Goal: Check status: Check status

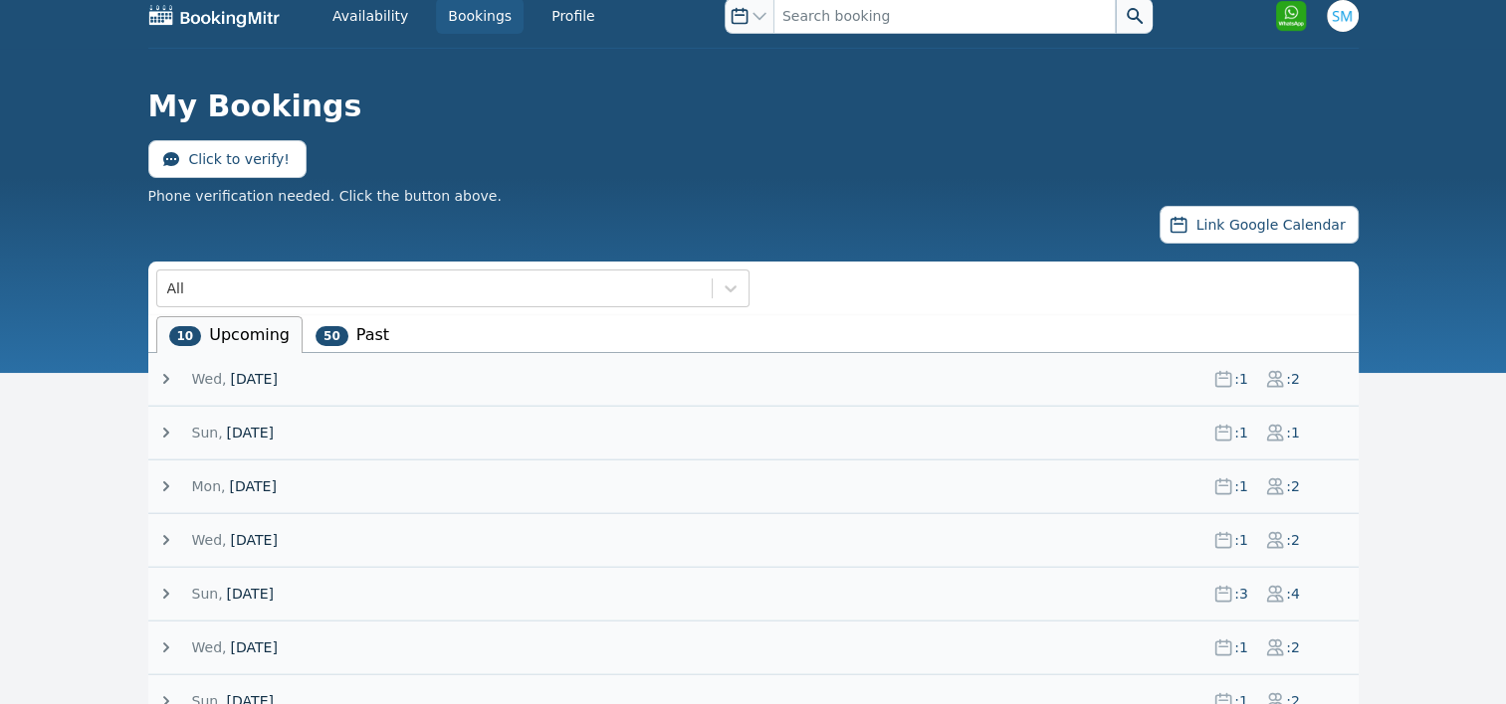
scroll to position [92, 0]
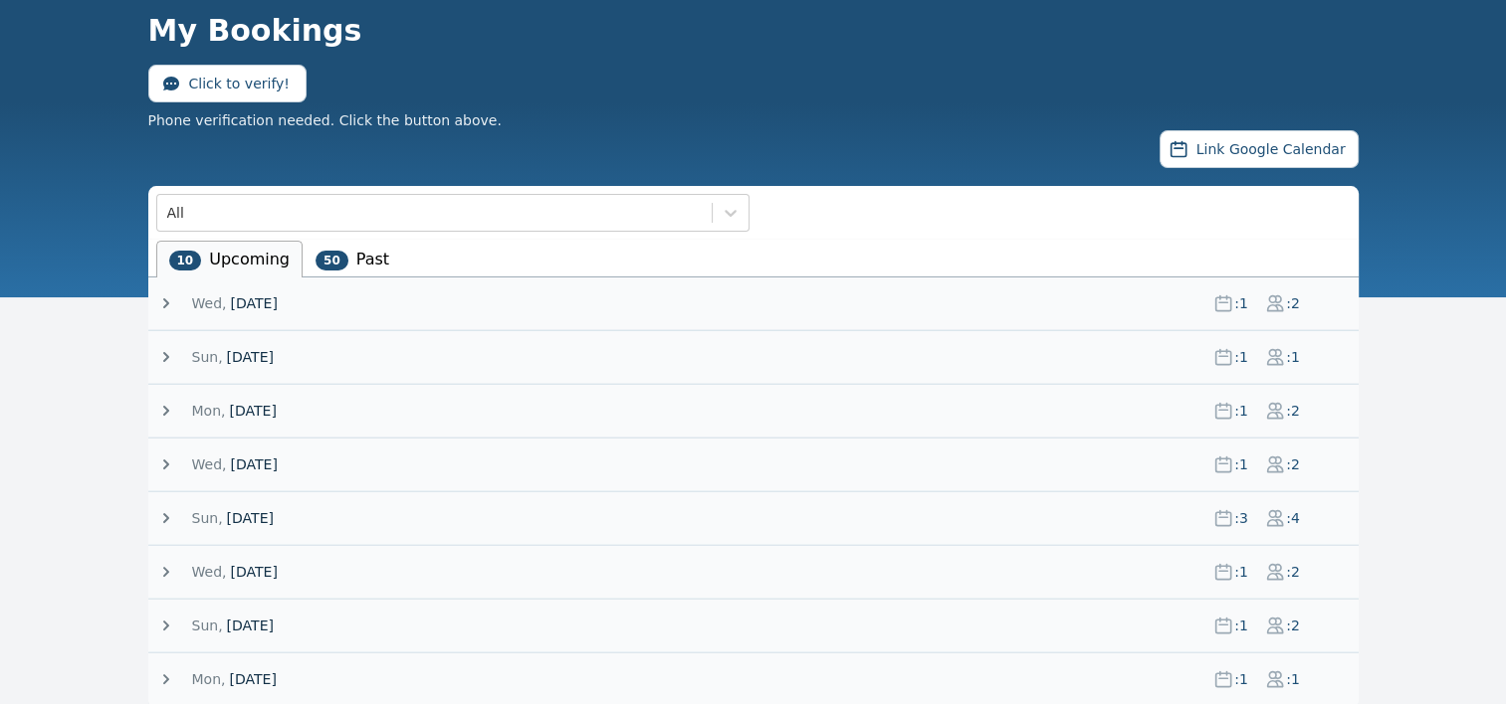
click at [354, 253] on li "50 Past" at bounding box center [352, 259] width 100 height 37
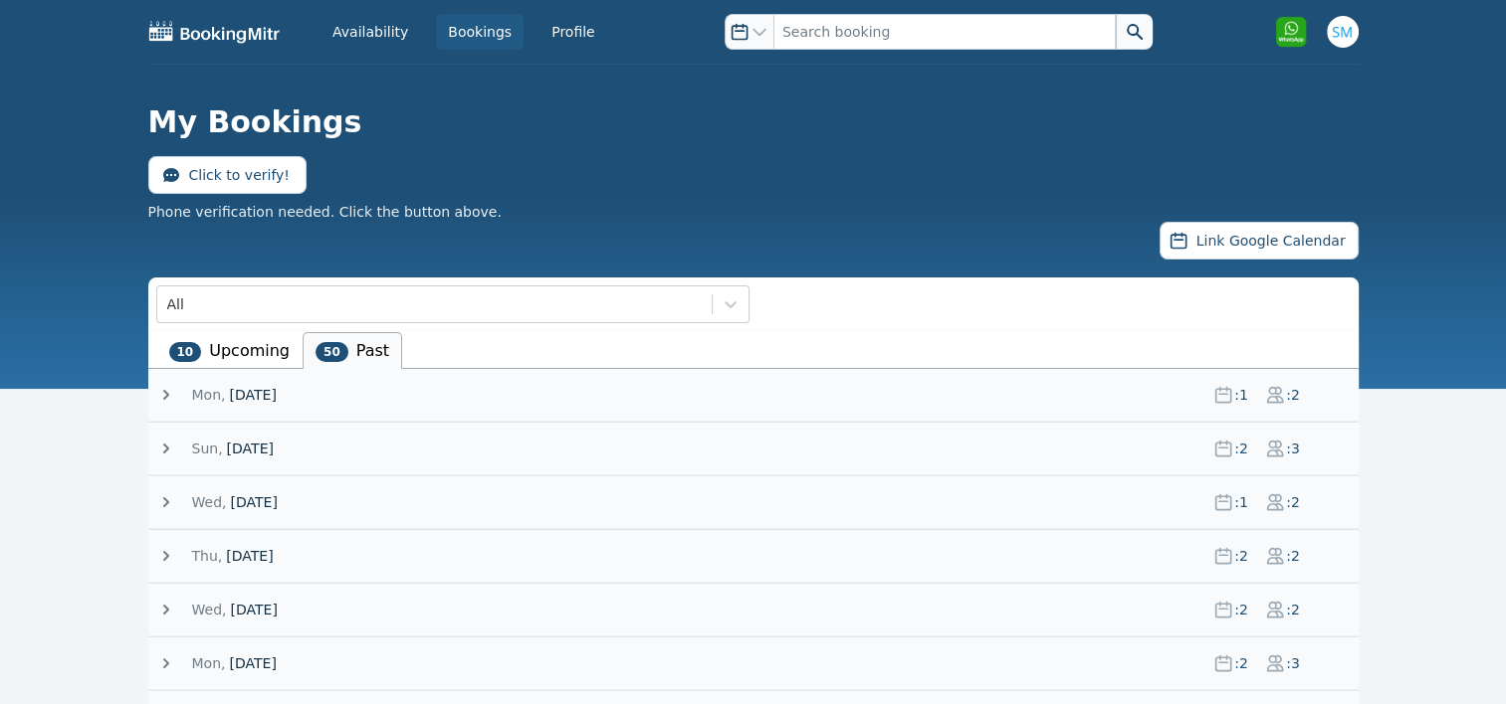
click at [354, 253] on header "My Bookings Click to verify! Phone verification needed. Click the button above.…" at bounding box center [753, 163] width 1506 height 197
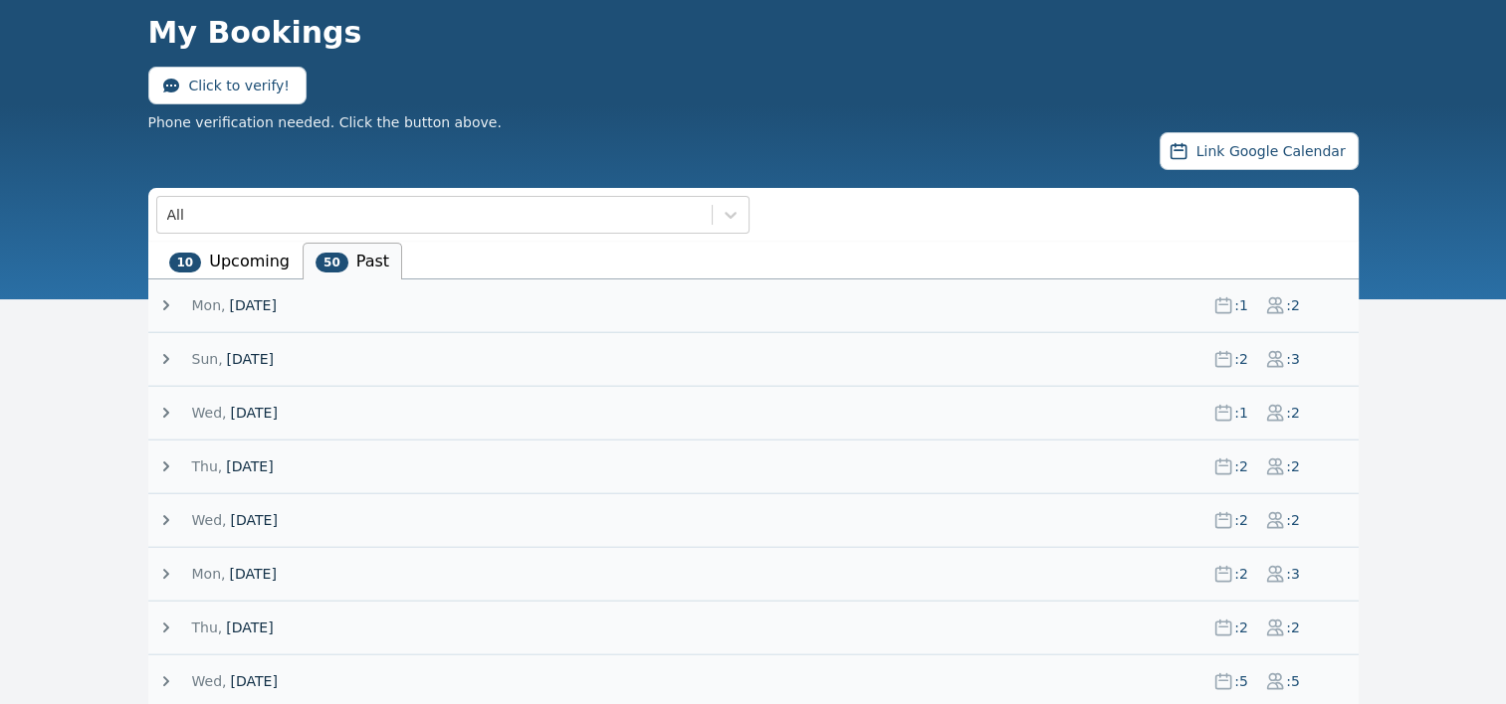
scroll to position [92, 0]
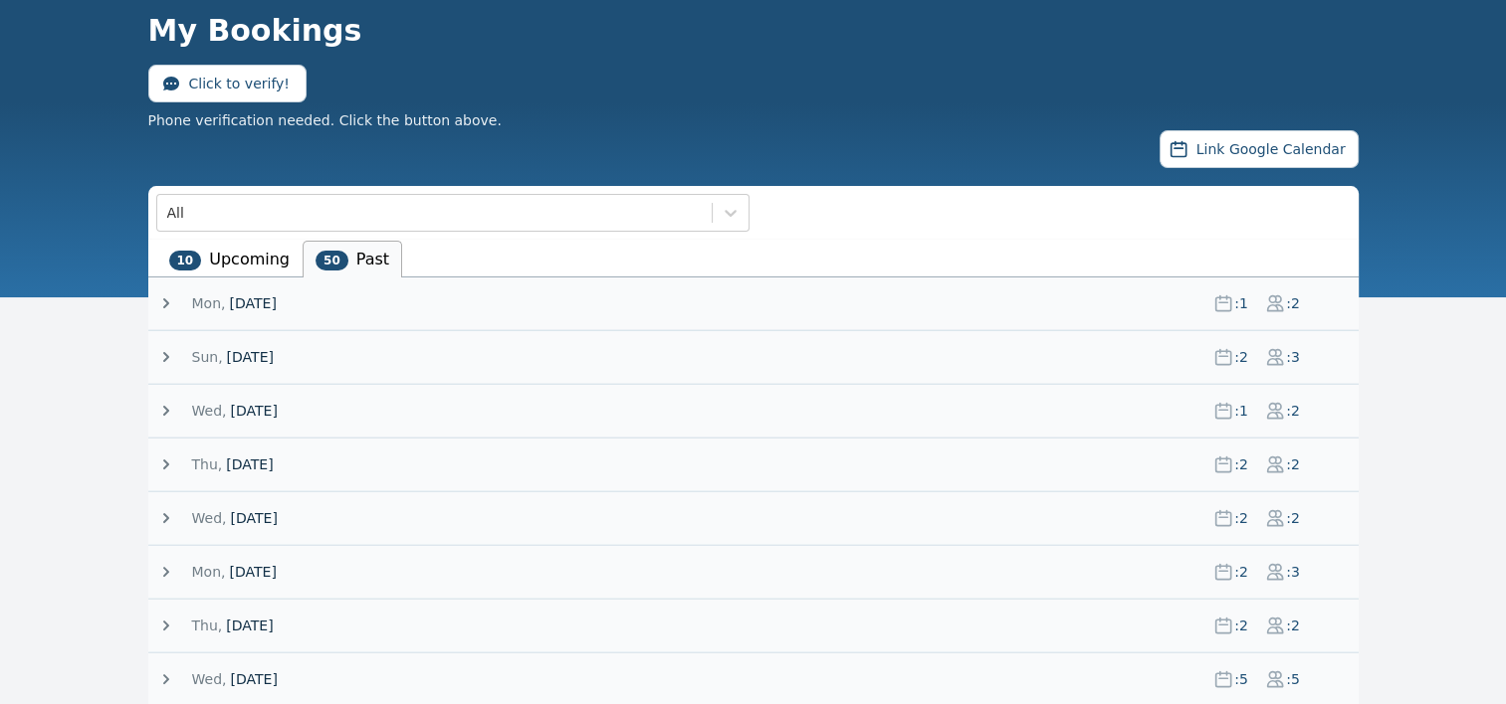
click at [162, 411] on icon at bounding box center [166, 411] width 20 height 20
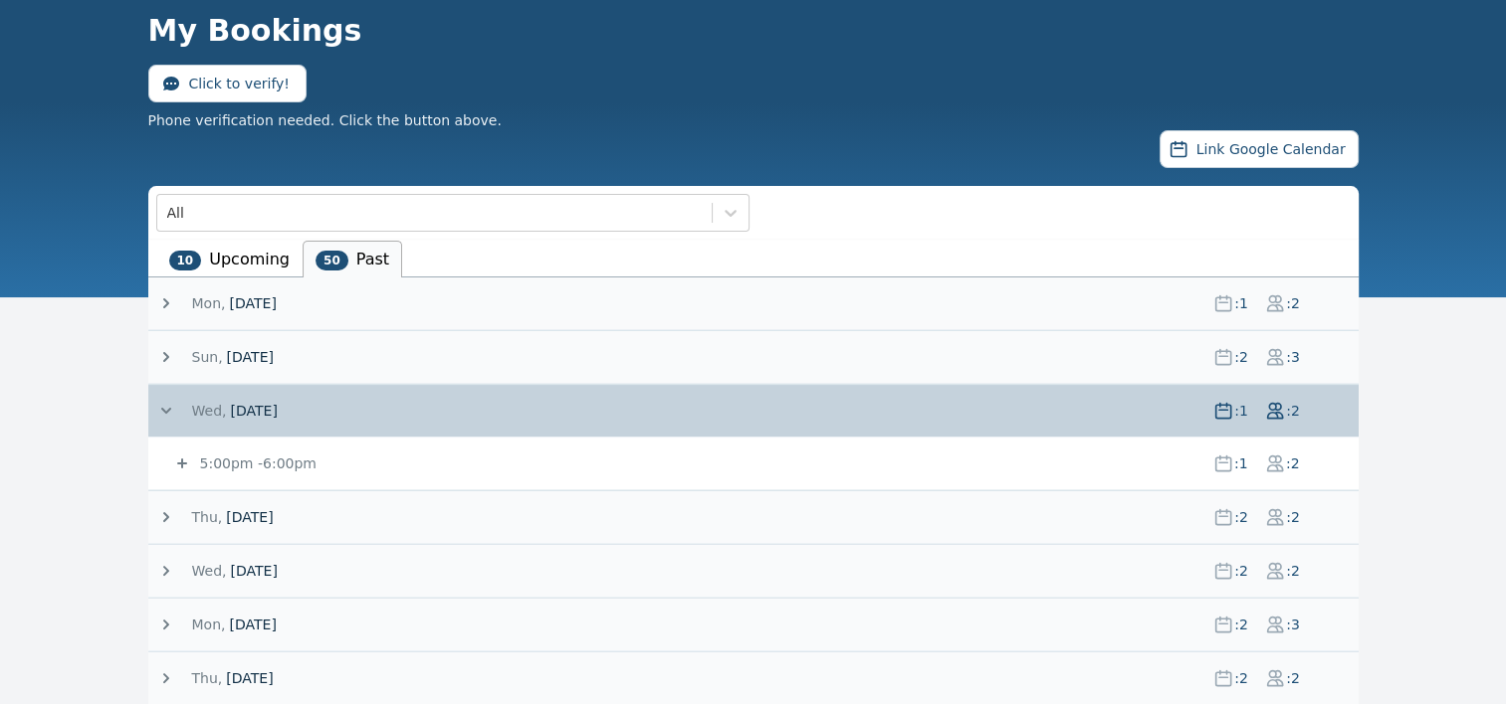
click at [179, 462] on icon at bounding box center [182, 464] width 10 height 10
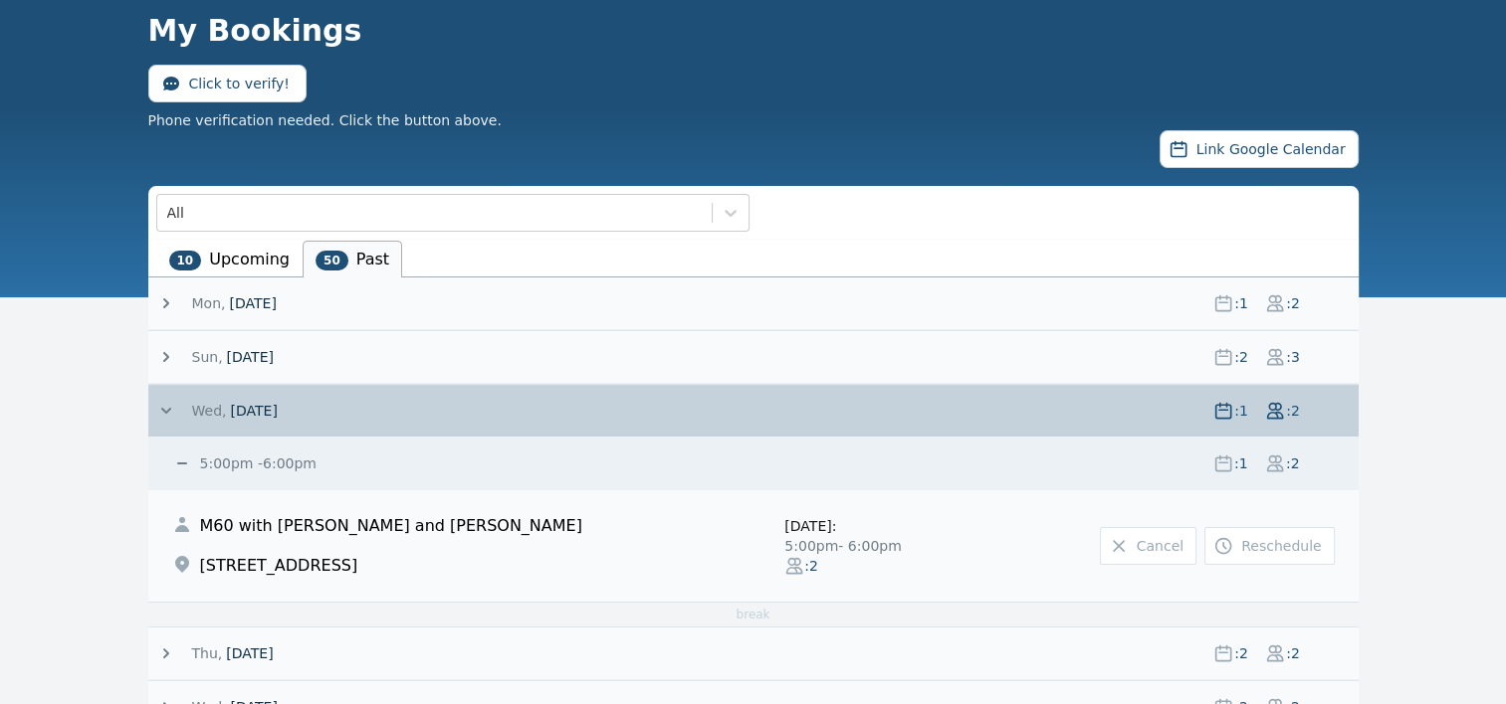
click at [179, 463] on icon at bounding box center [182, 464] width 10 height 2
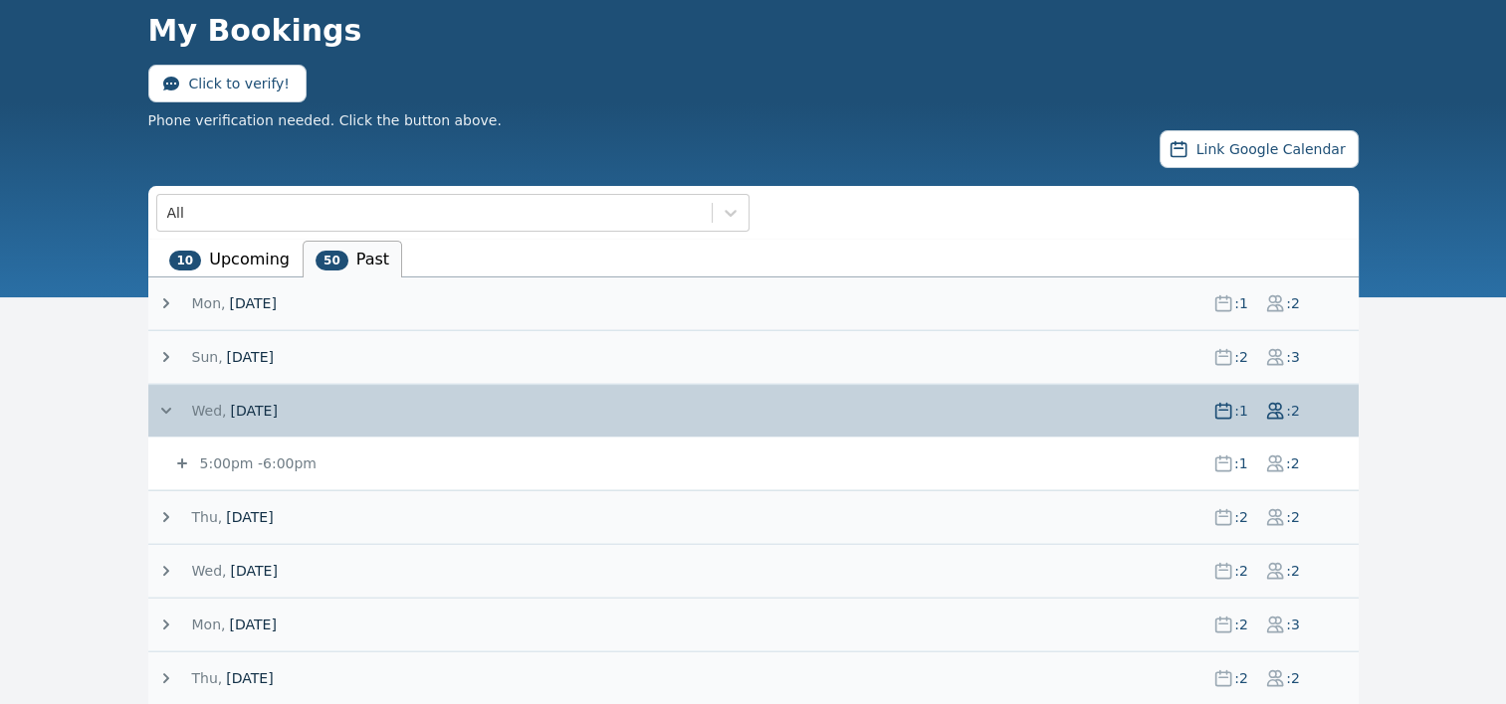
click at [161, 405] on icon at bounding box center [166, 411] width 20 height 20
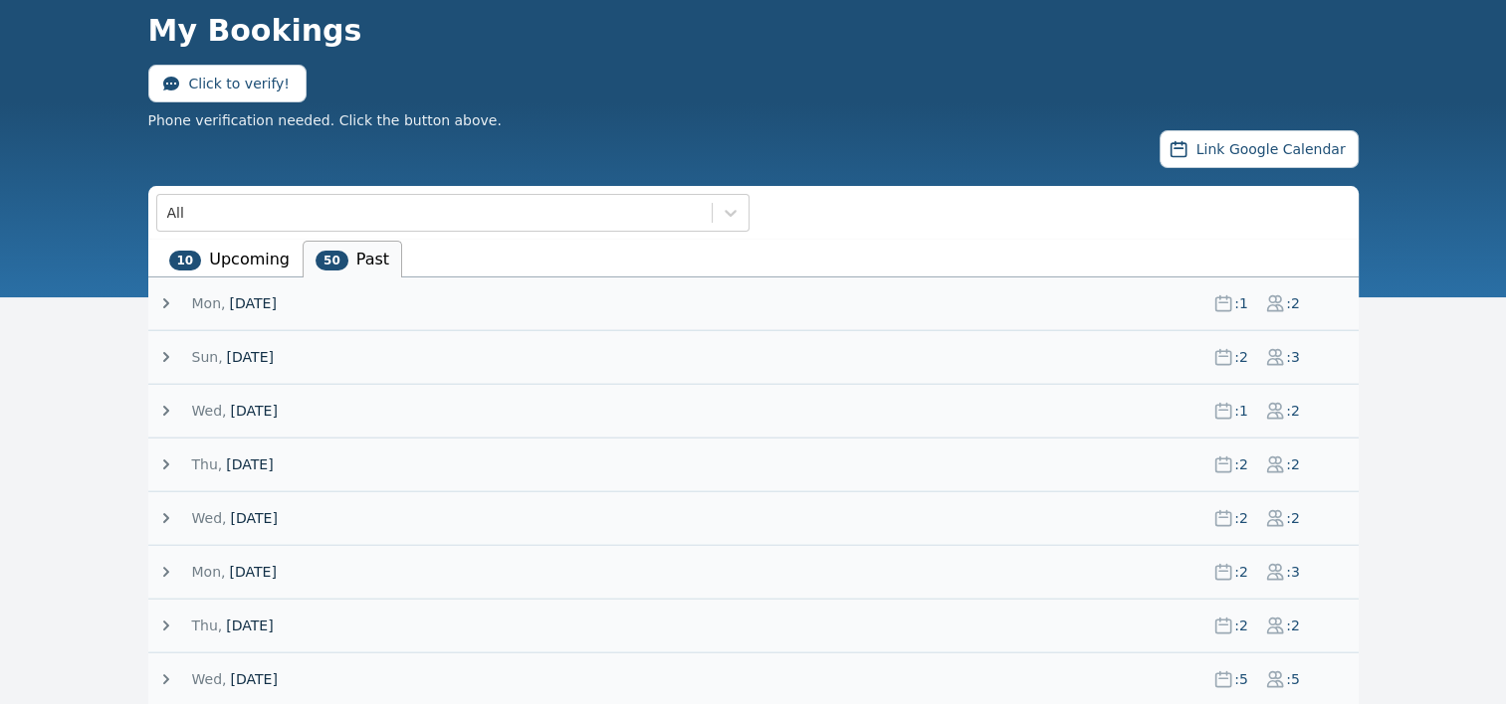
click at [168, 356] on icon at bounding box center [166, 357] width 20 height 20
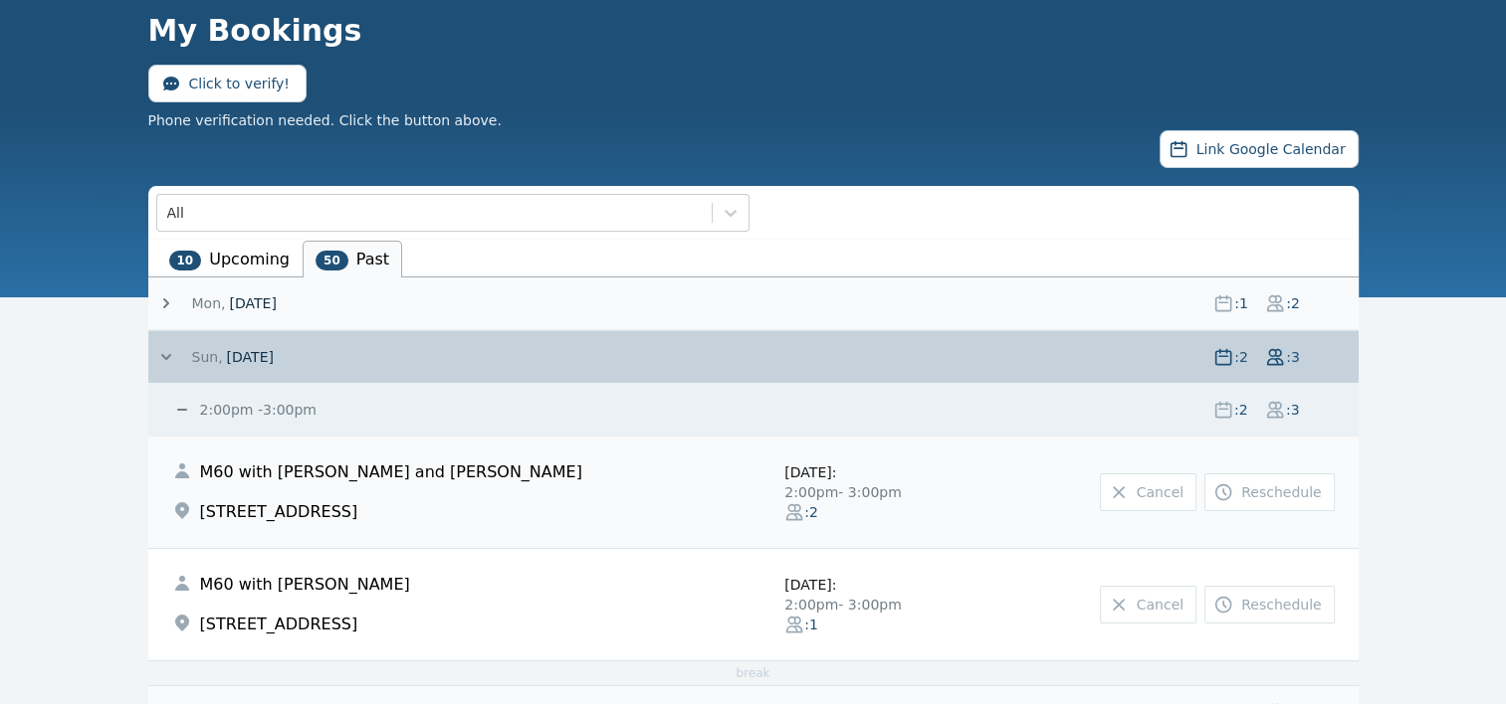
click at [156, 357] on icon at bounding box center [166, 357] width 20 height 20
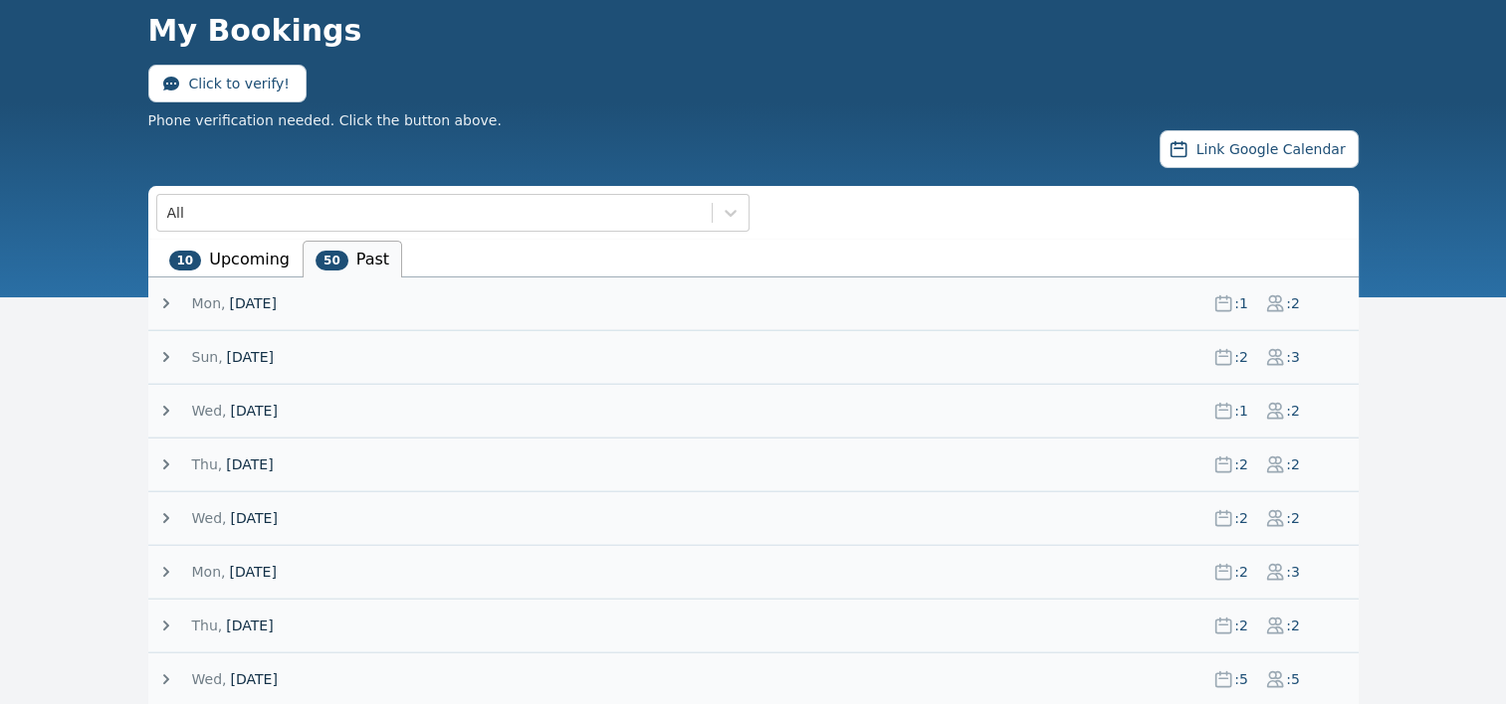
click at [164, 298] on icon at bounding box center [166, 304] width 20 height 20
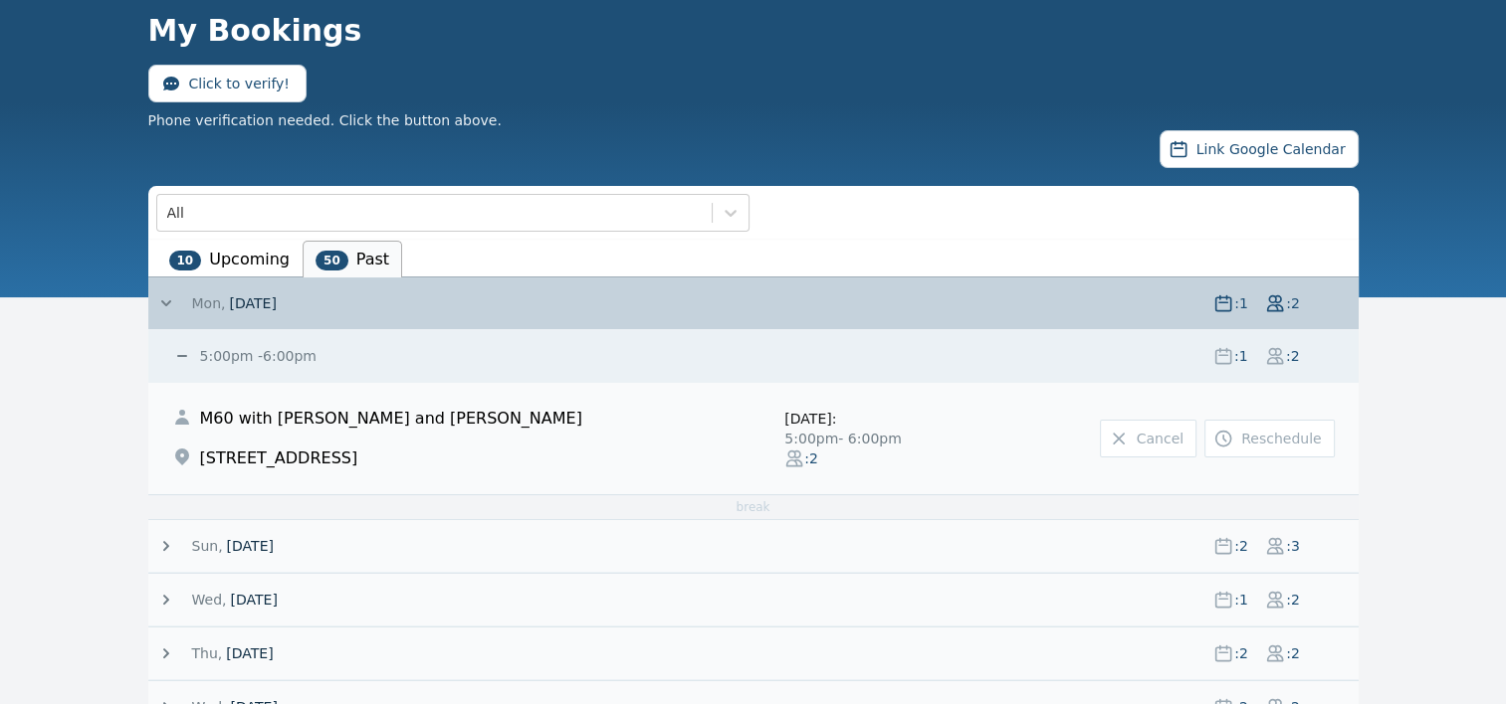
scroll to position [159, 0]
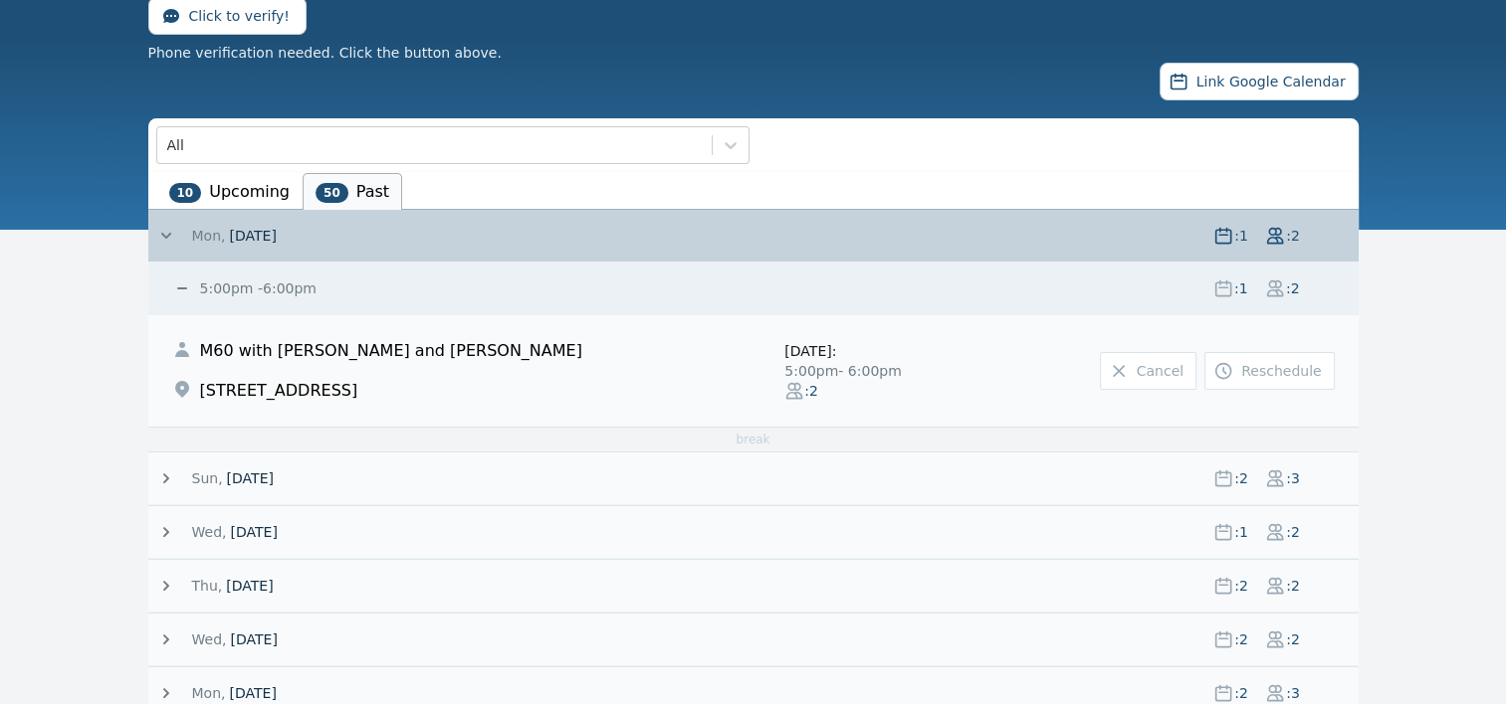
click at [165, 236] on icon at bounding box center [166, 236] width 10 height 6
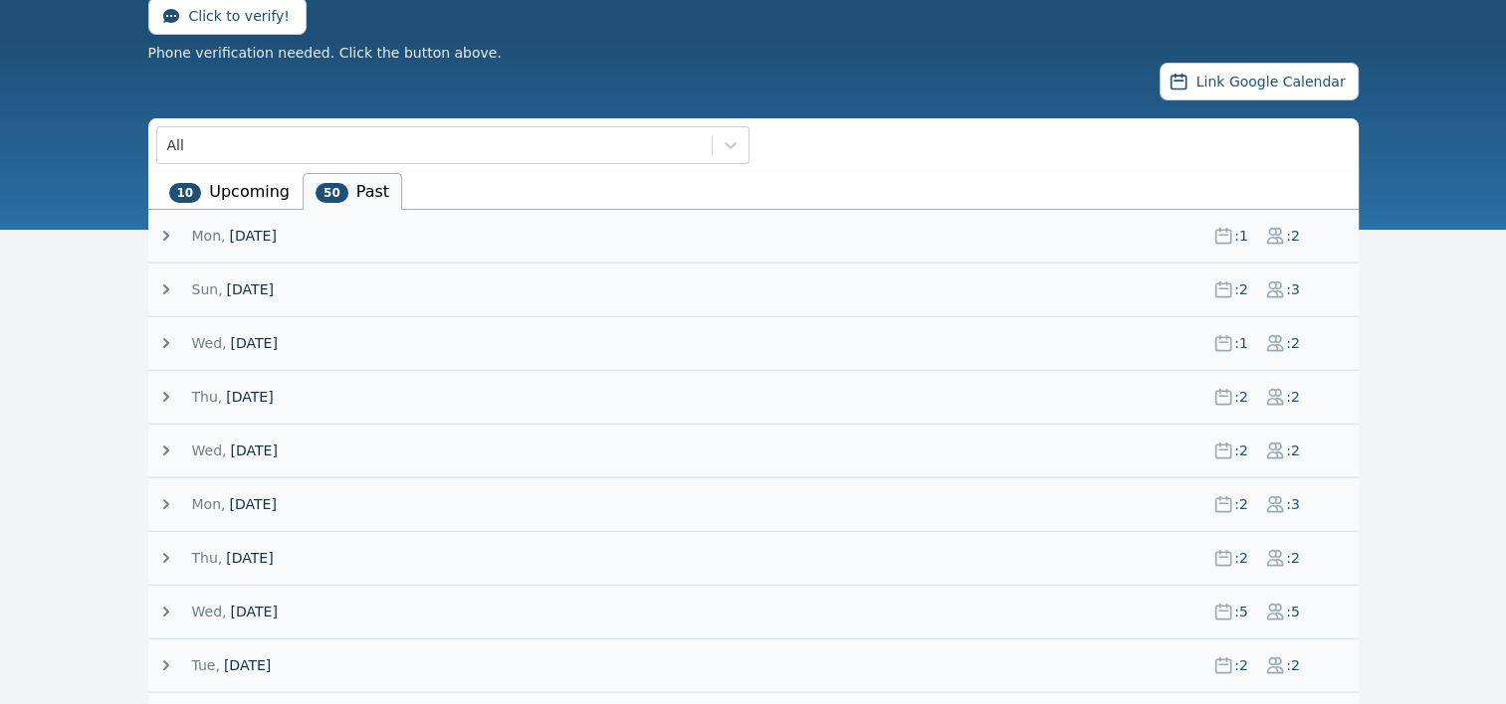
click at [227, 191] on li "10 Upcoming" at bounding box center [229, 191] width 146 height 37
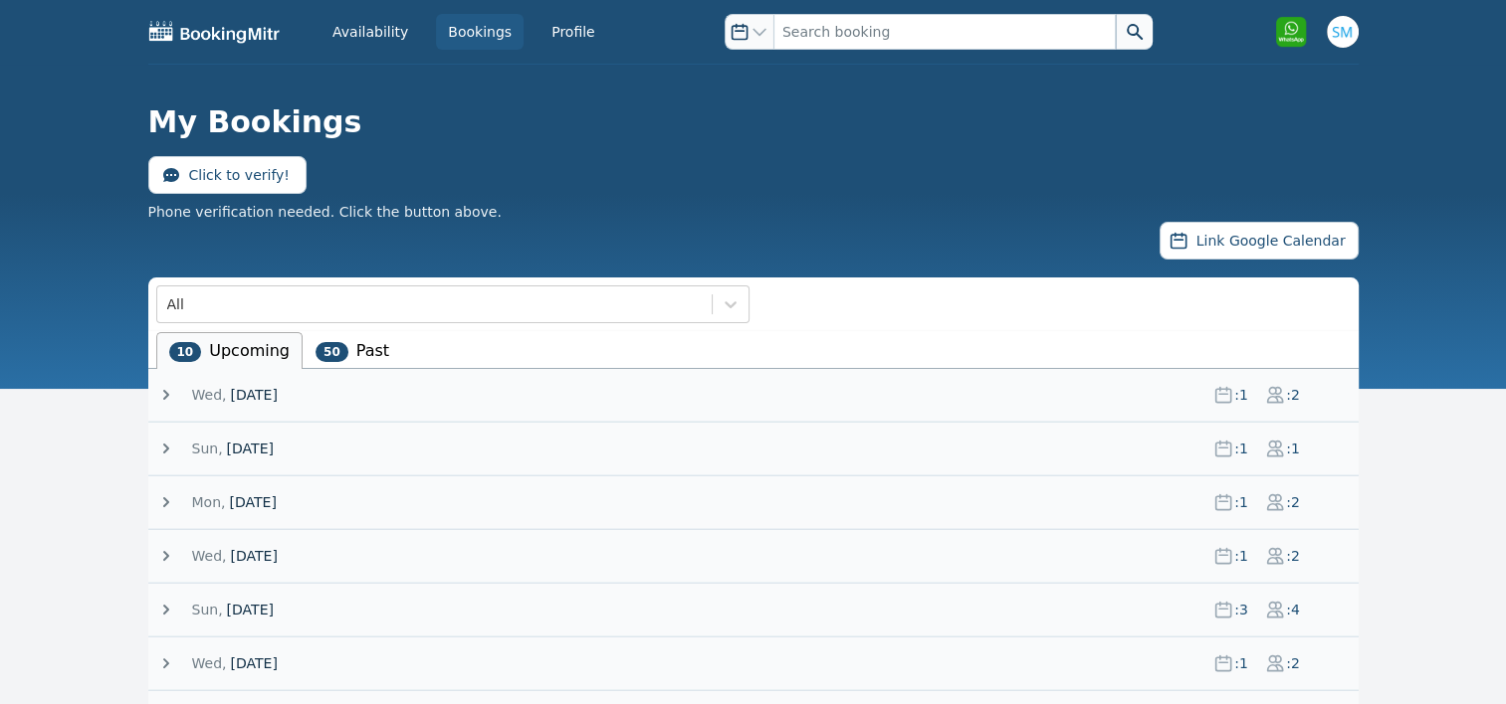
click at [169, 389] on icon at bounding box center [166, 395] width 20 height 20
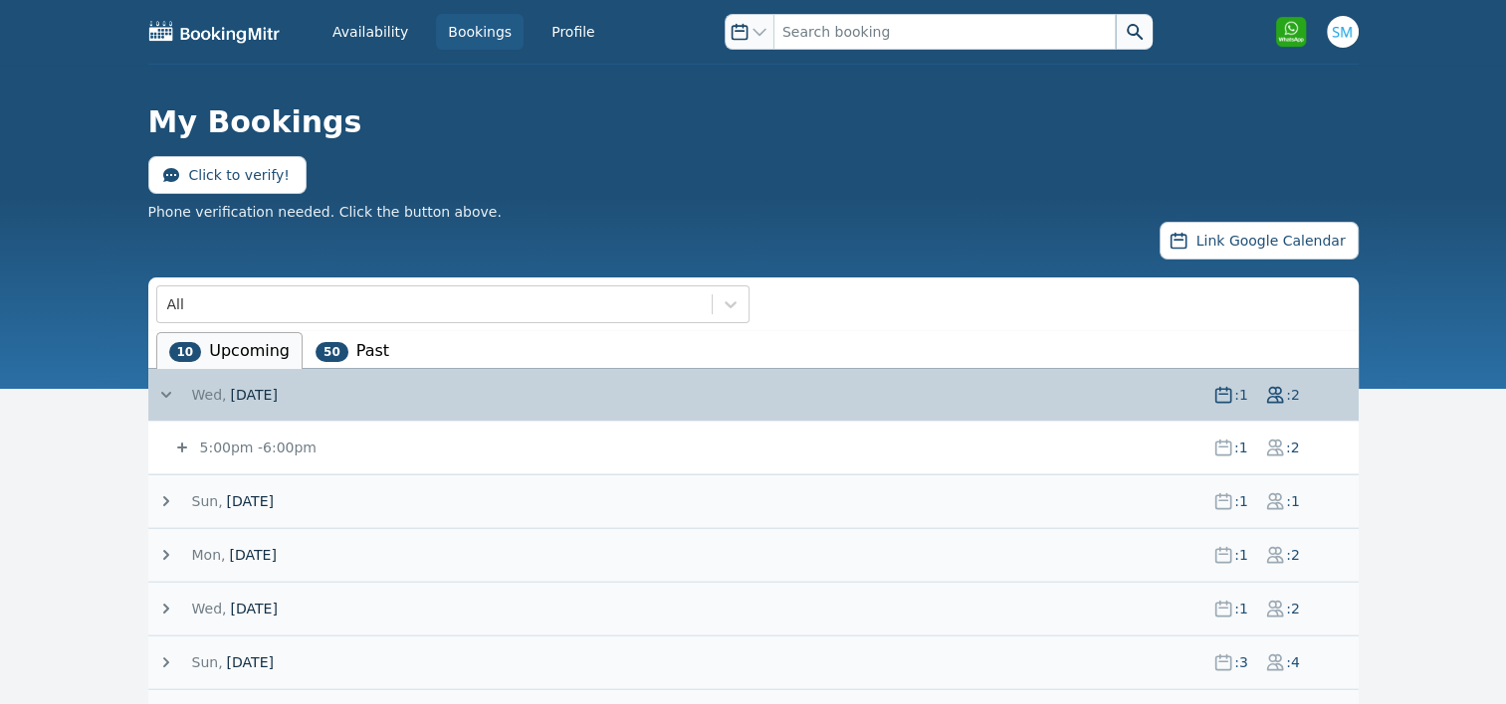
click at [164, 385] on icon at bounding box center [166, 395] width 20 height 20
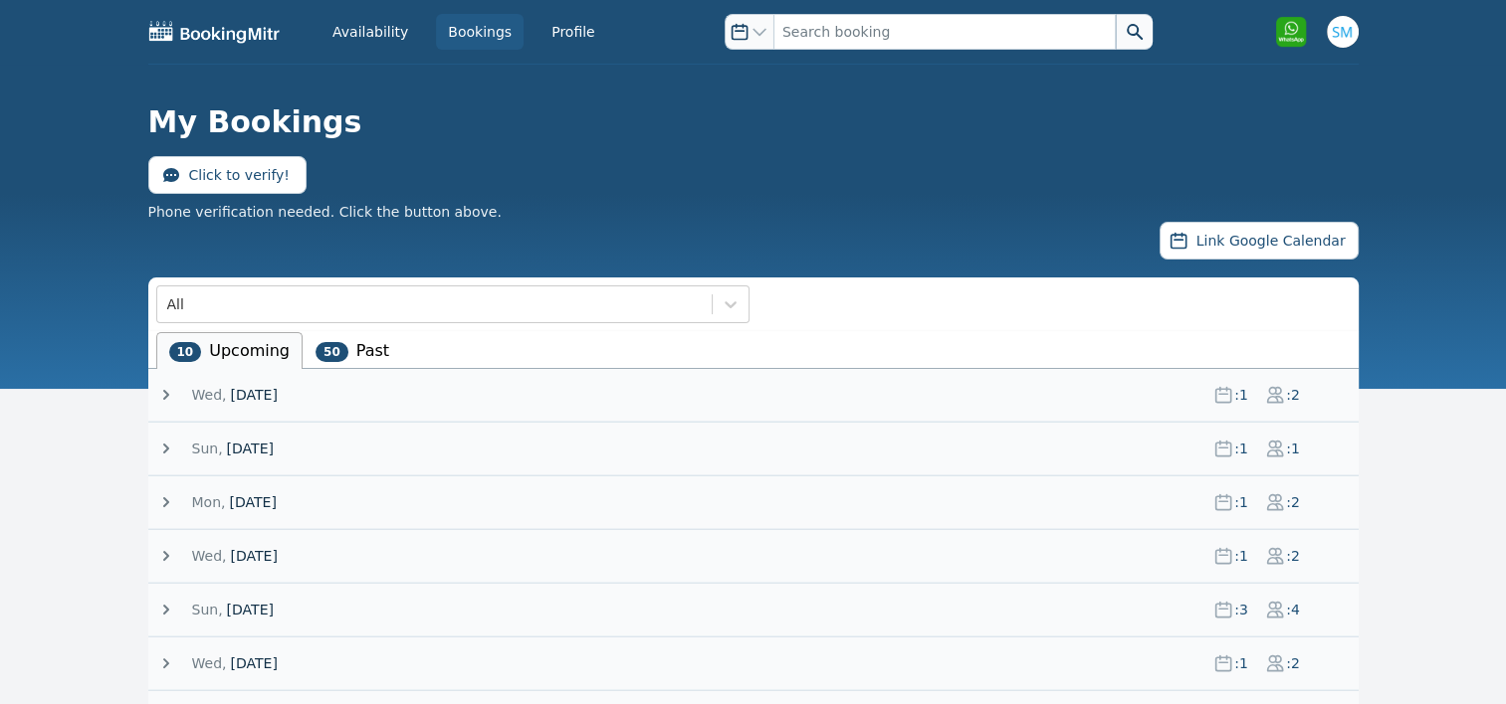
click at [161, 450] on icon at bounding box center [166, 449] width 20 height 20
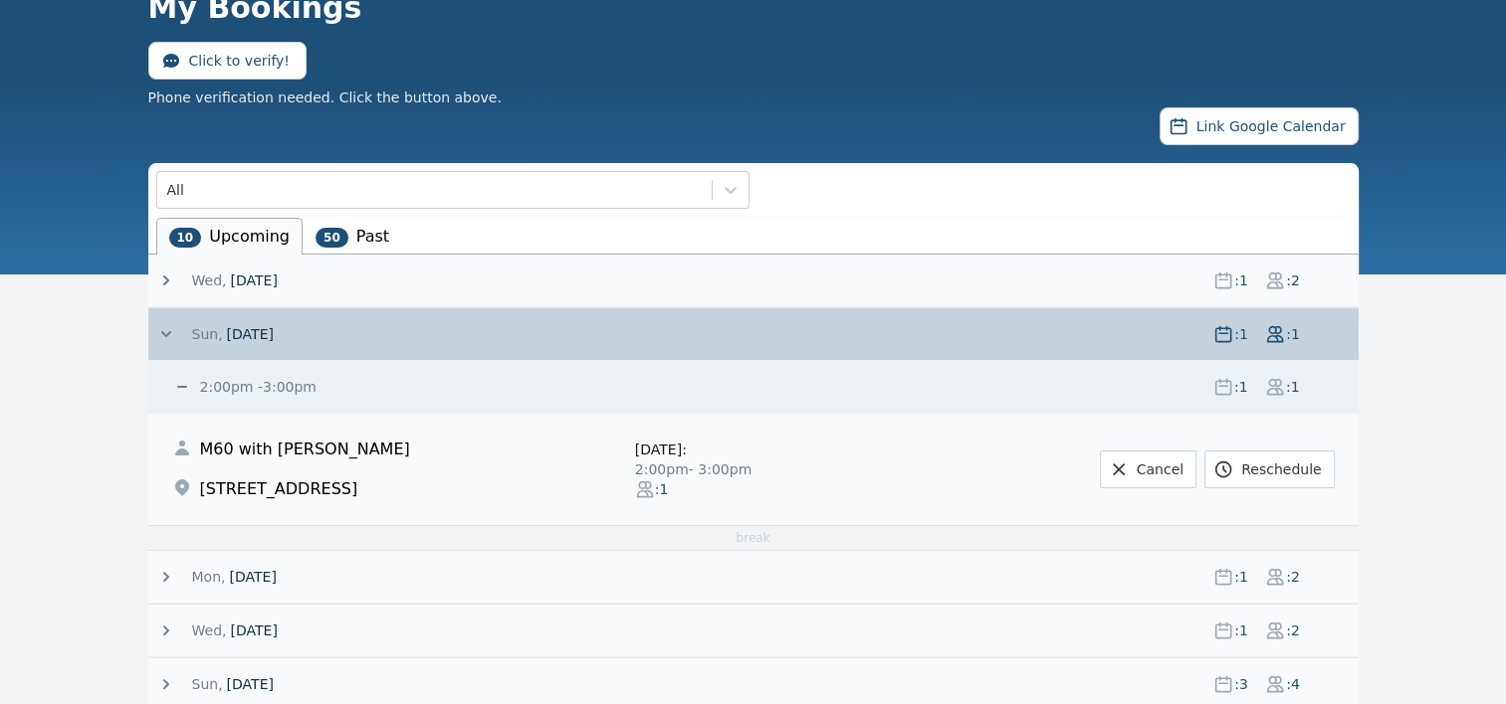
scroll to position [115, 0]
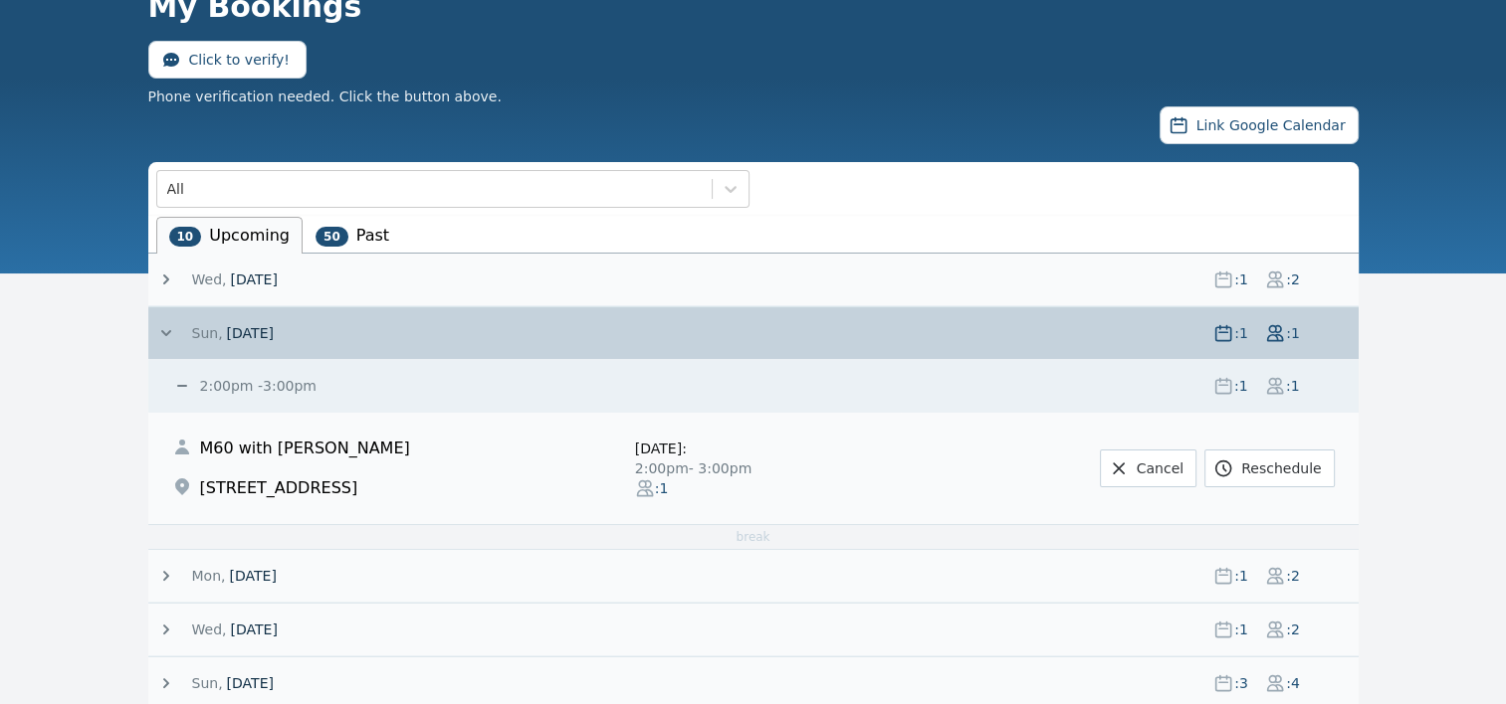
click at [159, 330] on icon at bounding box center [166, 333] width 20 height 20
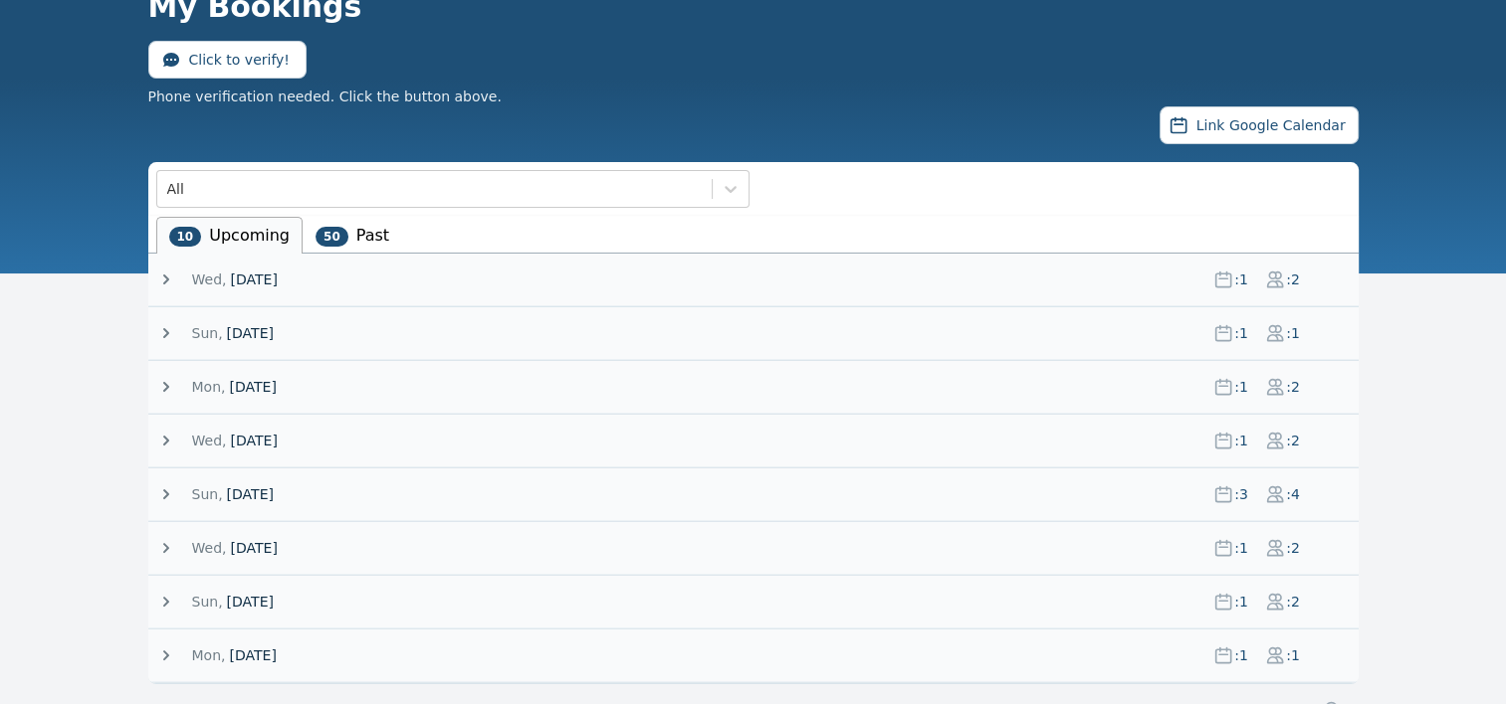
click at [173, 387] on icon at bounding box center [166, 387] width 20 height 20
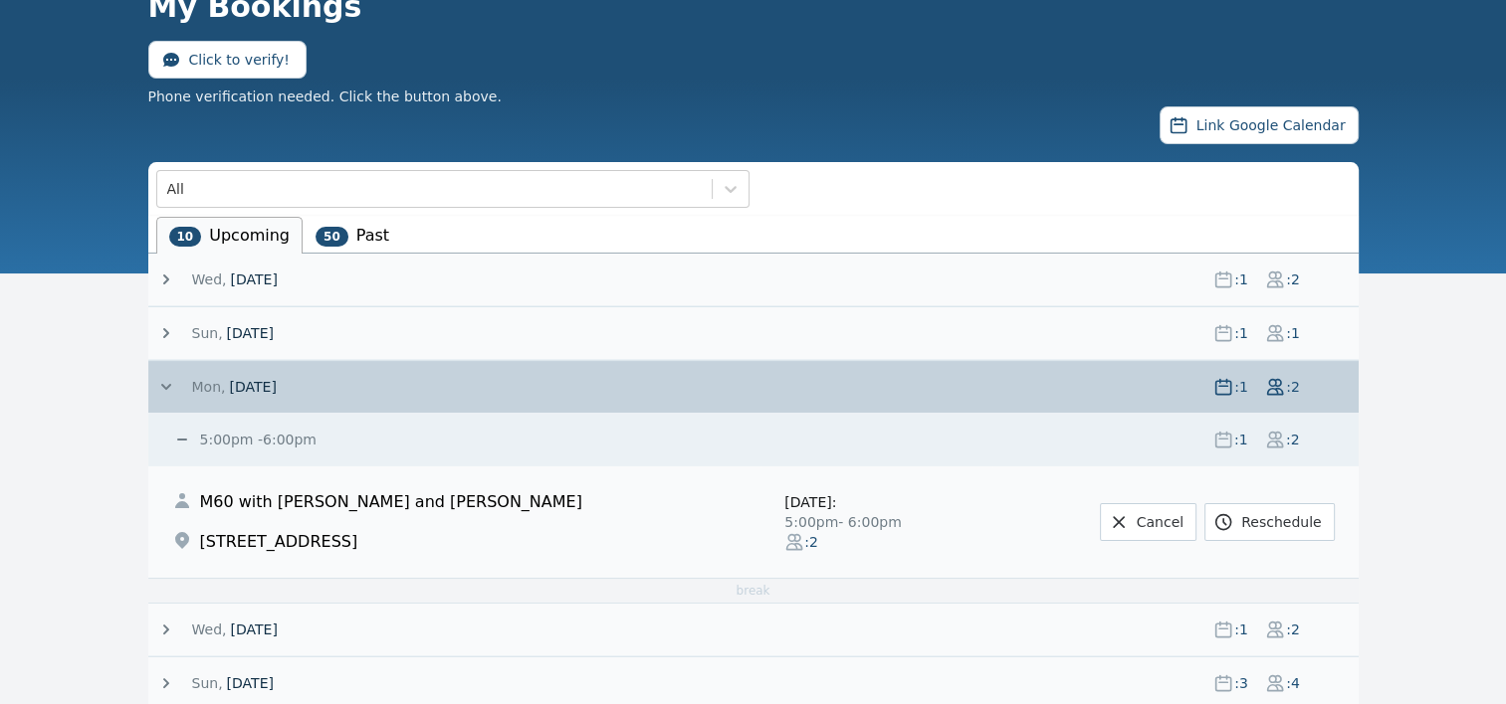
click at [161, 384] on icon at bounding box center [166, 387] width 10 height 6
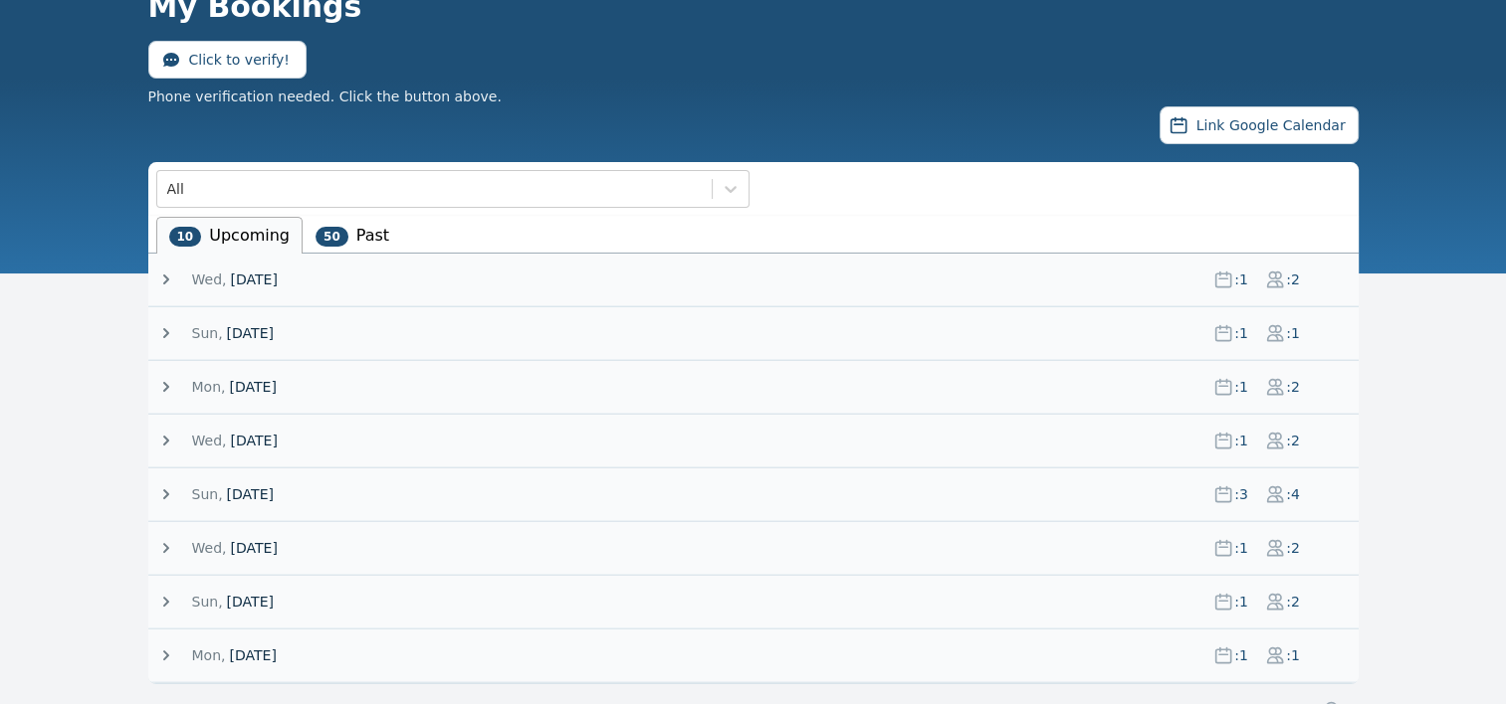
click at [159, 434] on icon at bounding box center [166, 441] width 20 height 20
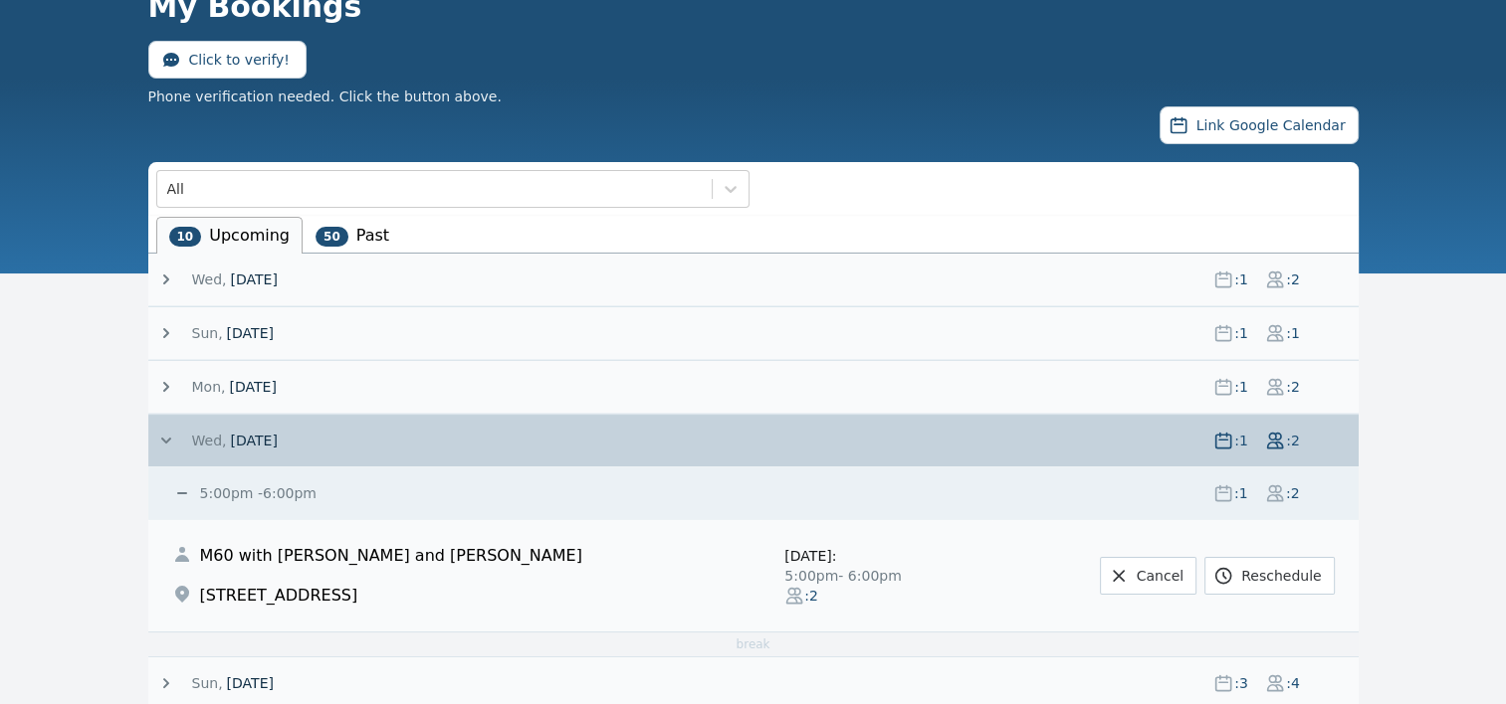
click at [161, 438] on icon at bounding box center [166, 441] width 20 height 20
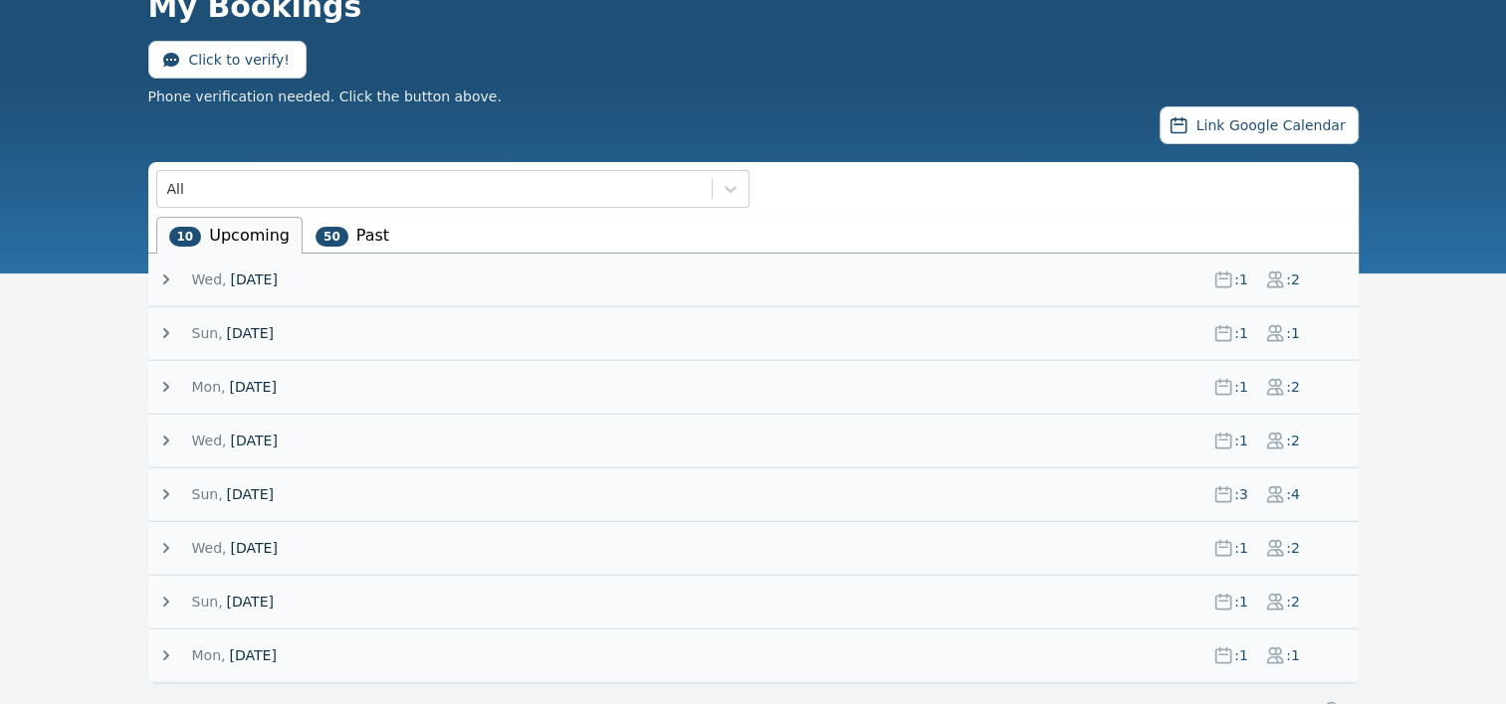
scroll to position [163, 0]
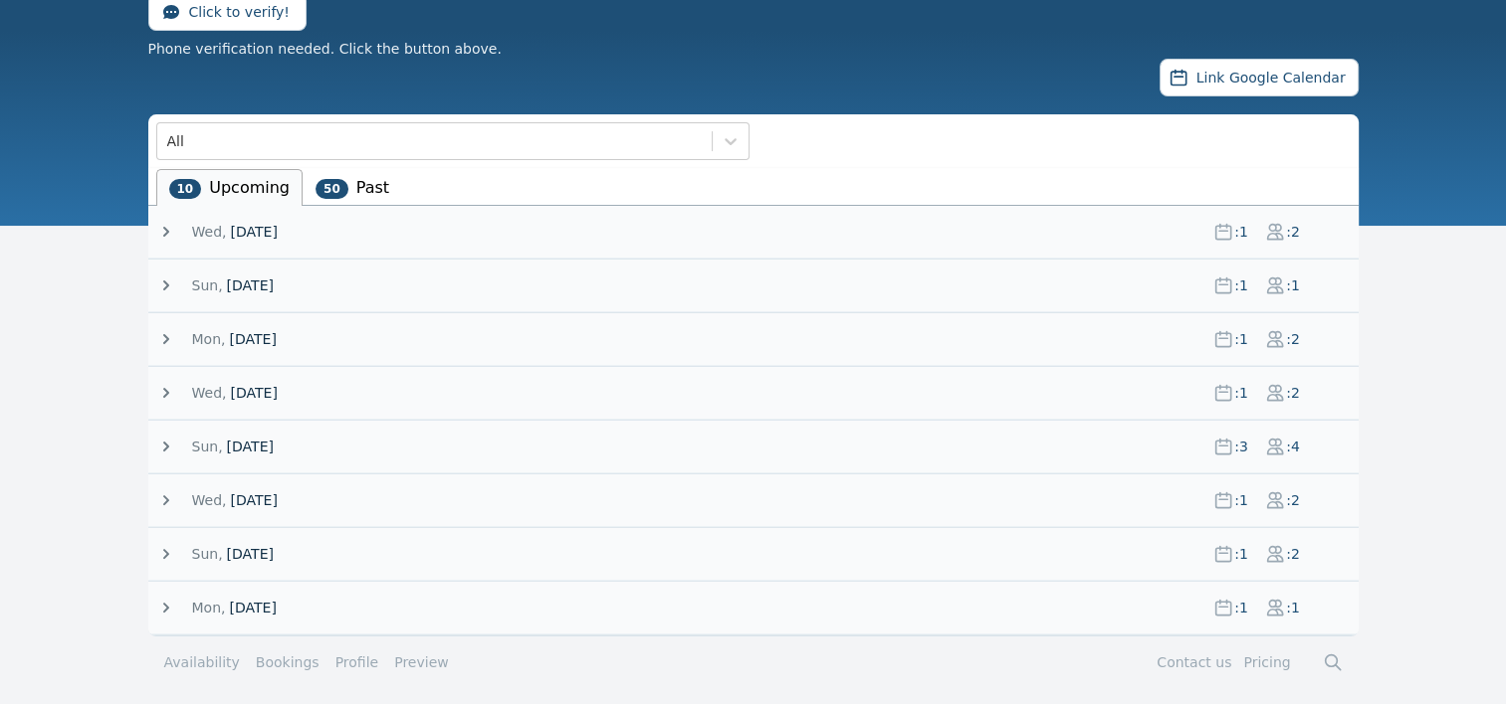
click at [160, 440] on icon at bounding box center [166, 447] width 20 height 20
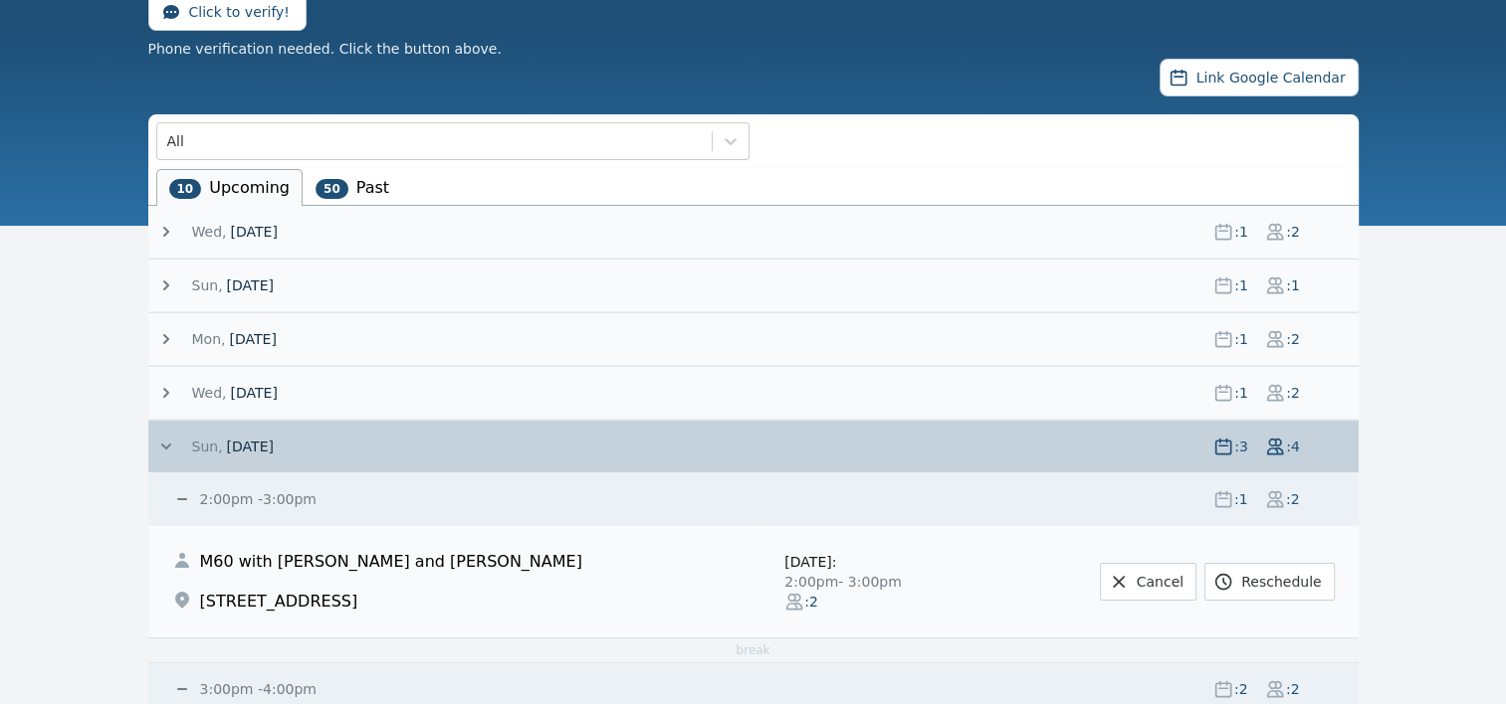
click at [162, 444] on icon at bounding box center [166, 447] width 10 height 6
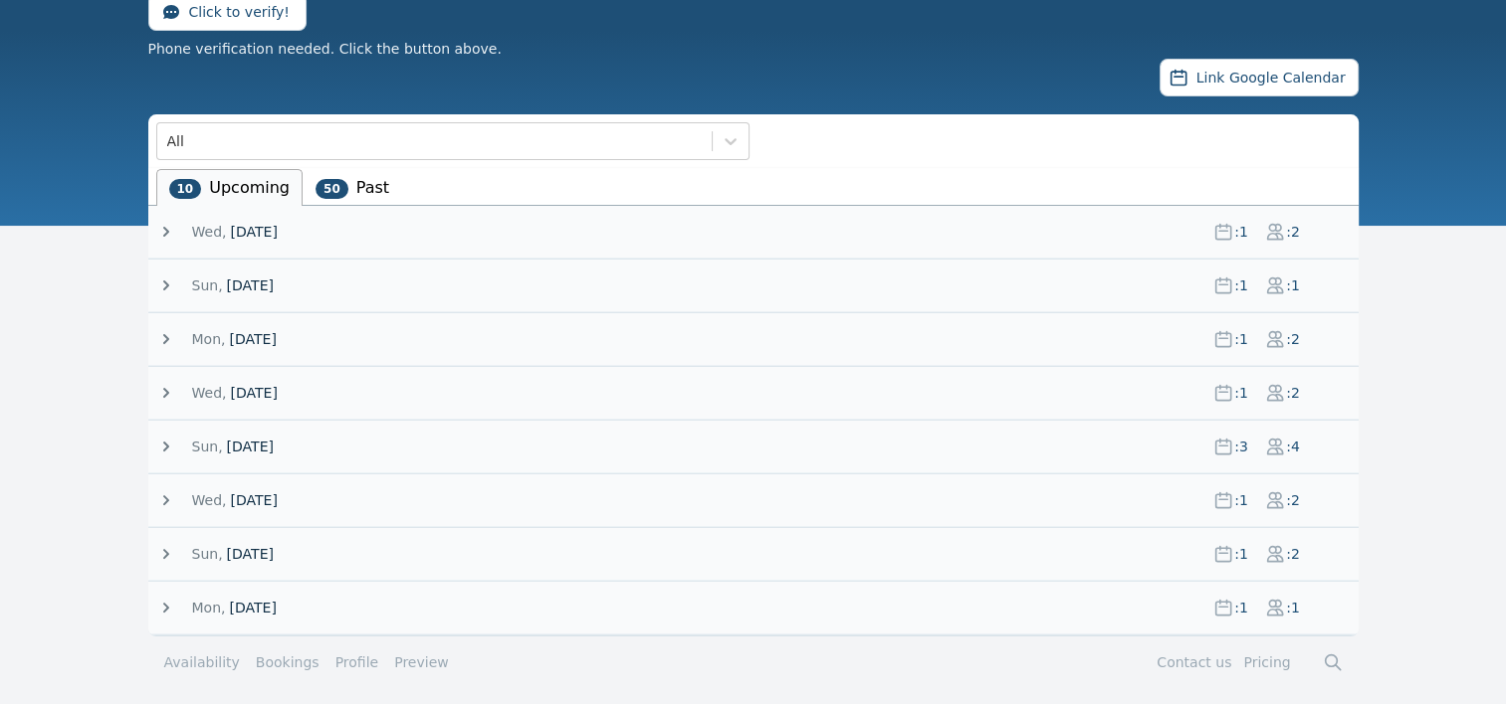
click at [164, 499] on icon at bounding box center [166, 501] width 6 height 10
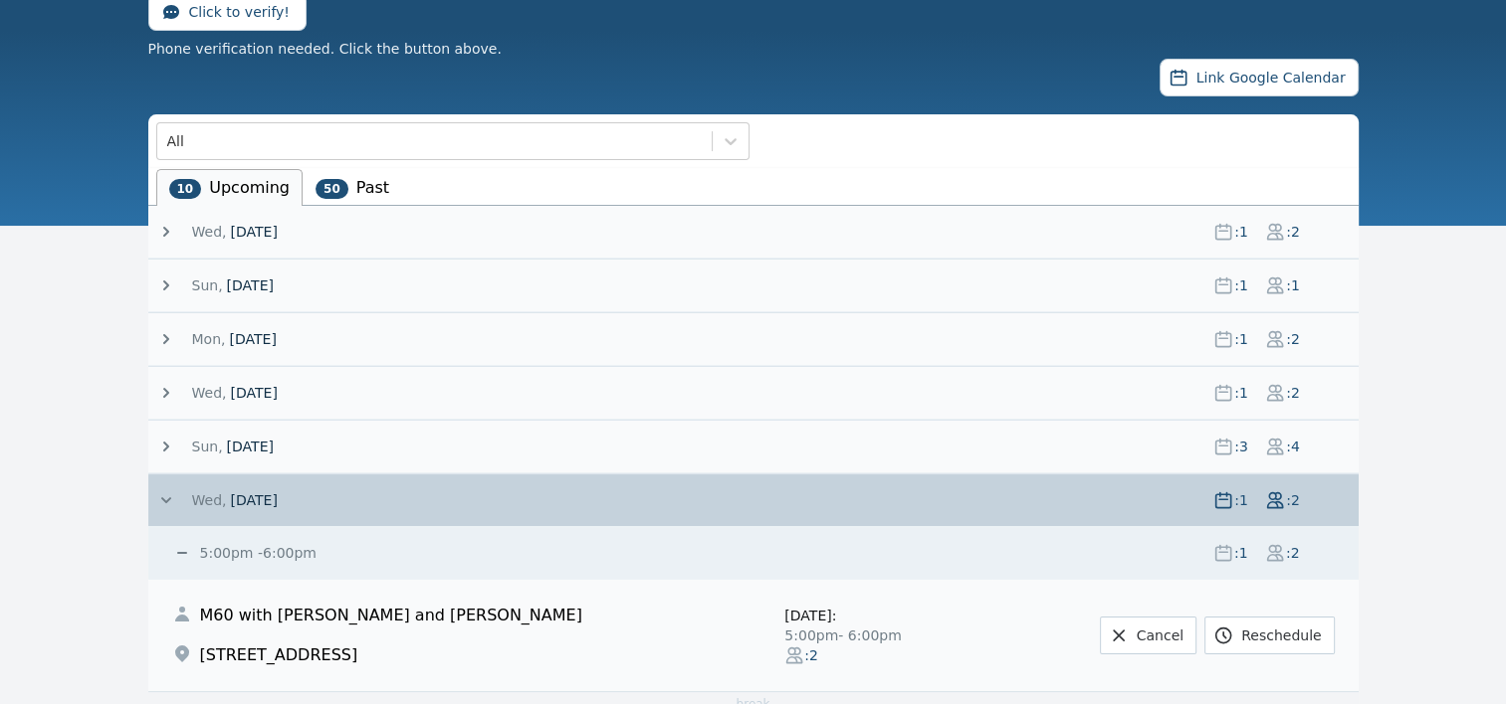
click at [164, 499] on icon at bounding box center [166, 501] width 10 height 6
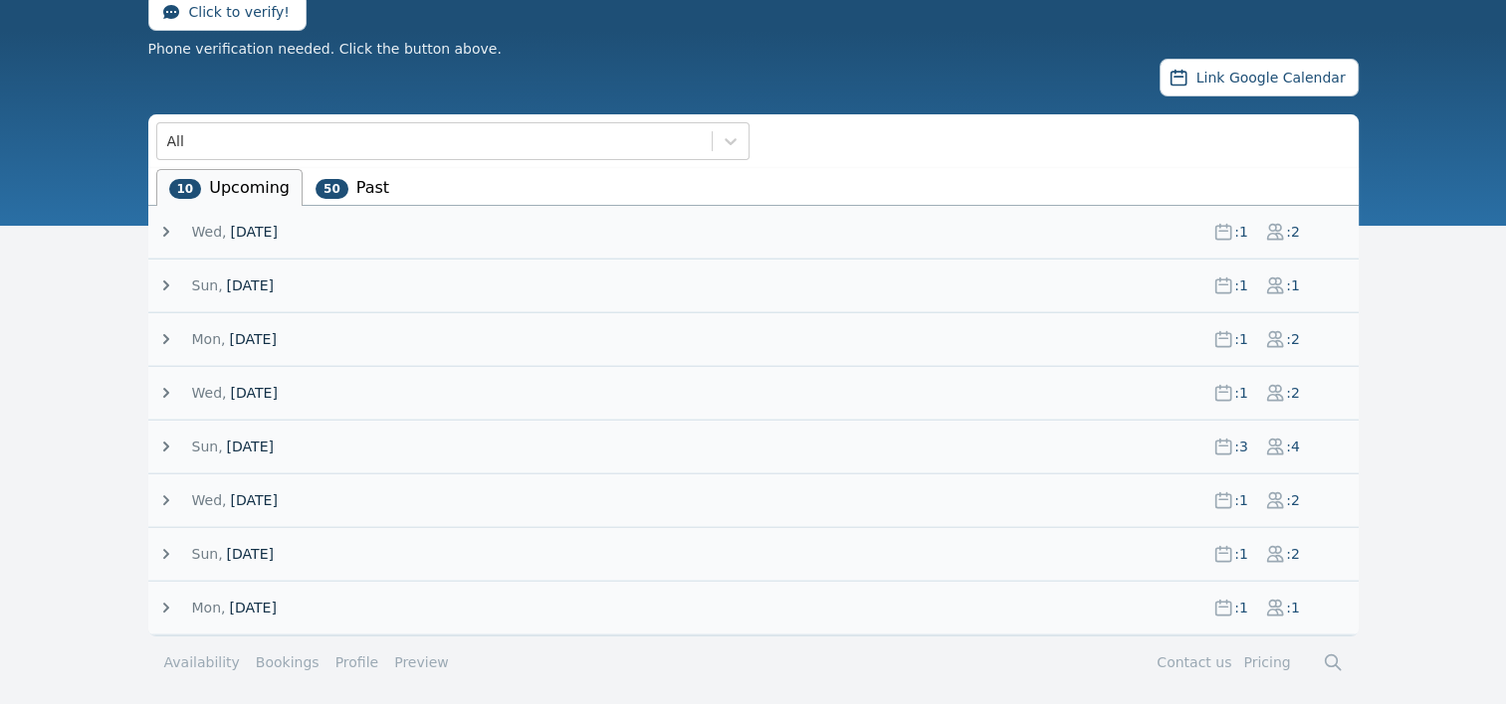
click at [163, 554] on icon at bounding box center [166, 554] width 6 height 10
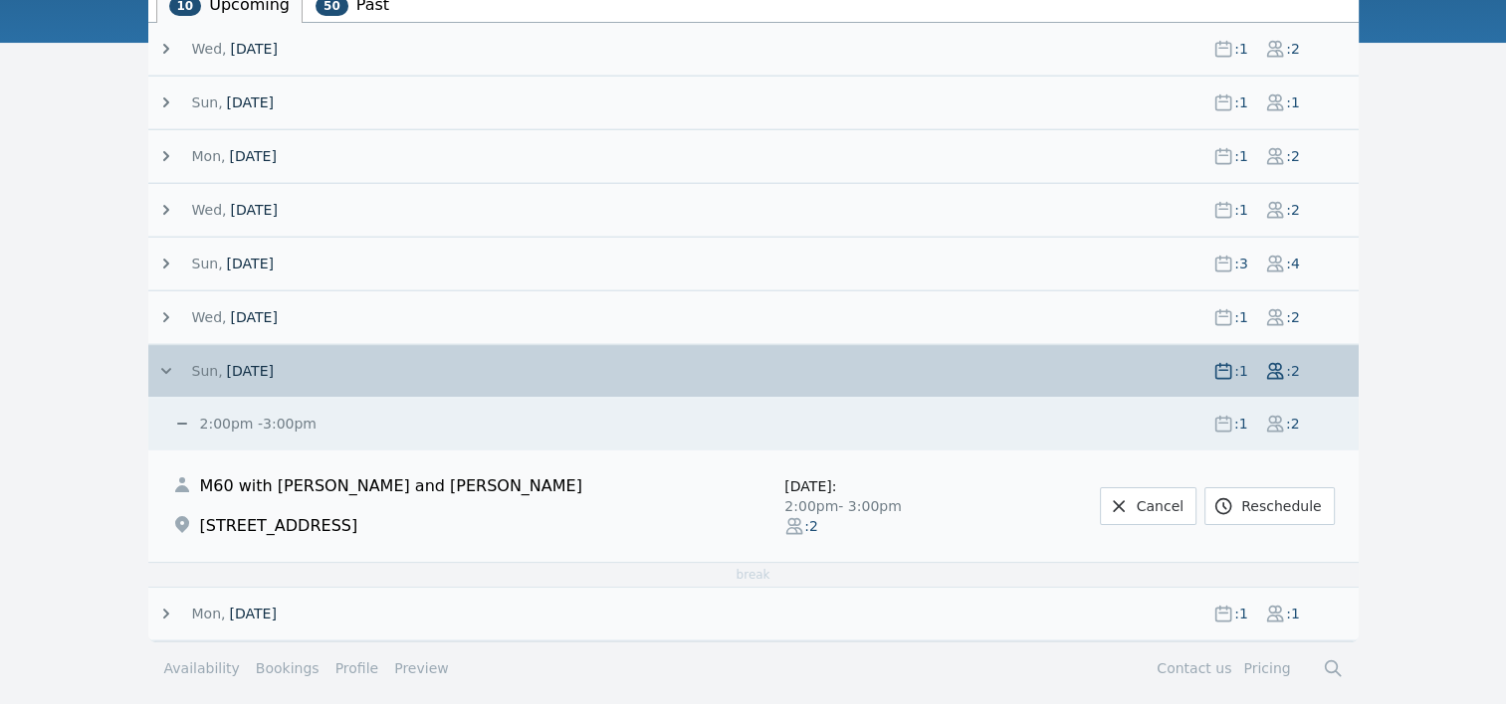
scroll to position [350, 0]
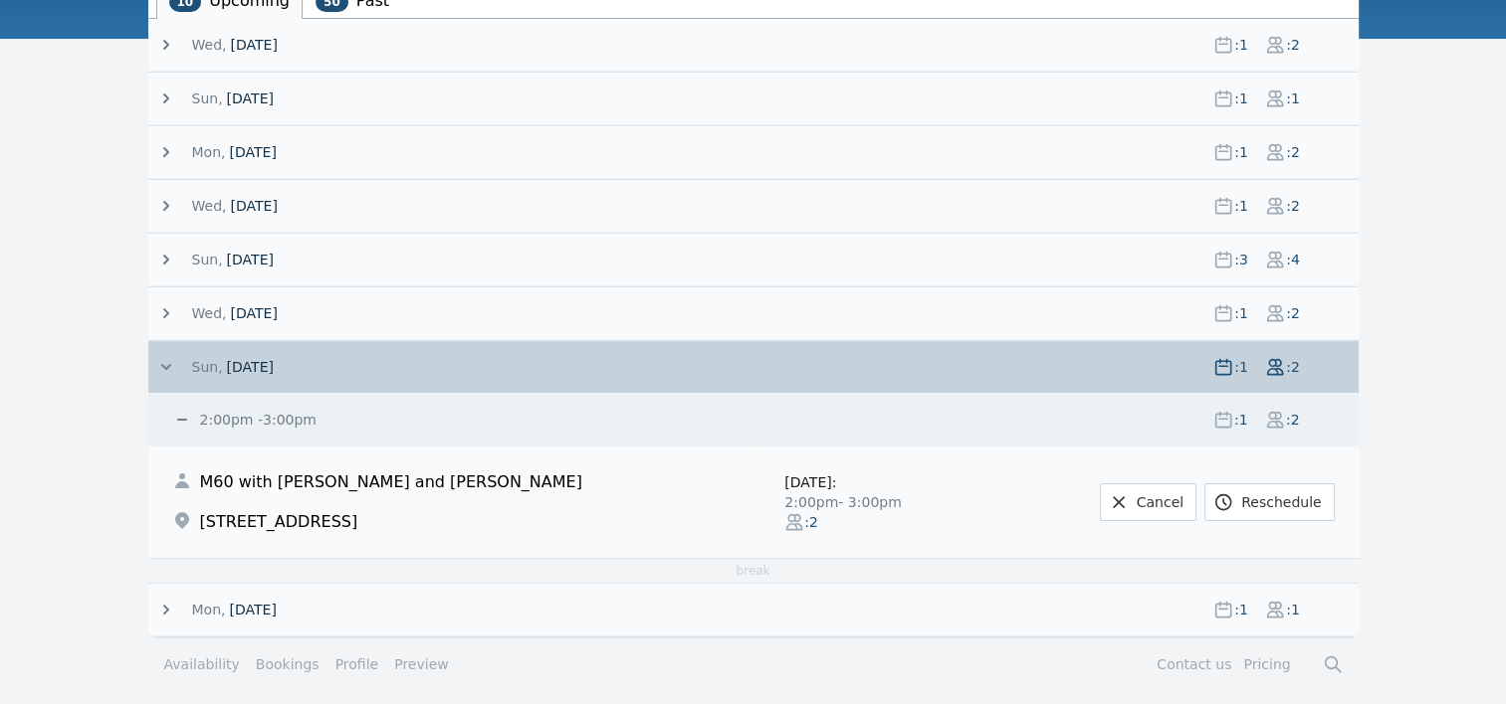
click at [167, 360] on icon at bounding box center [166, 367] width 20 height 20
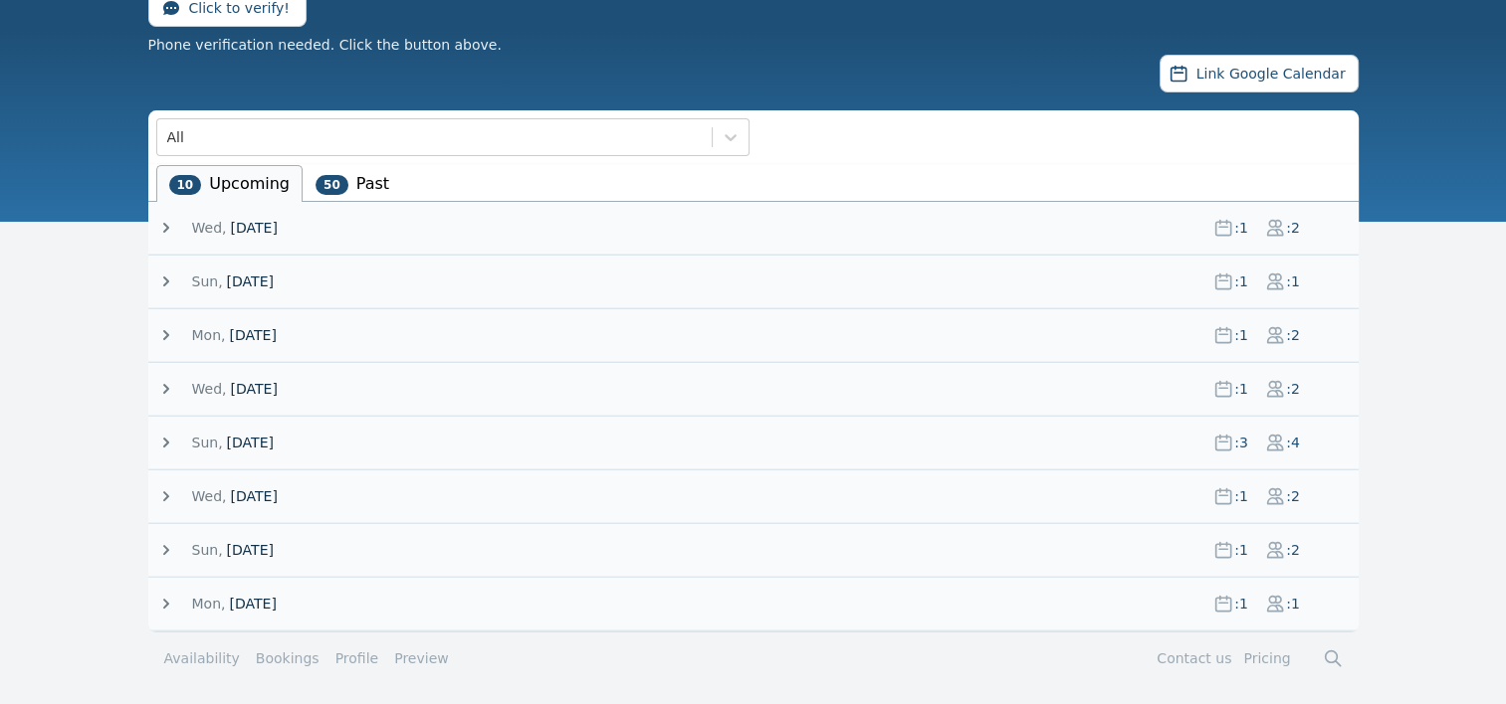
scroll to position [163, 0]
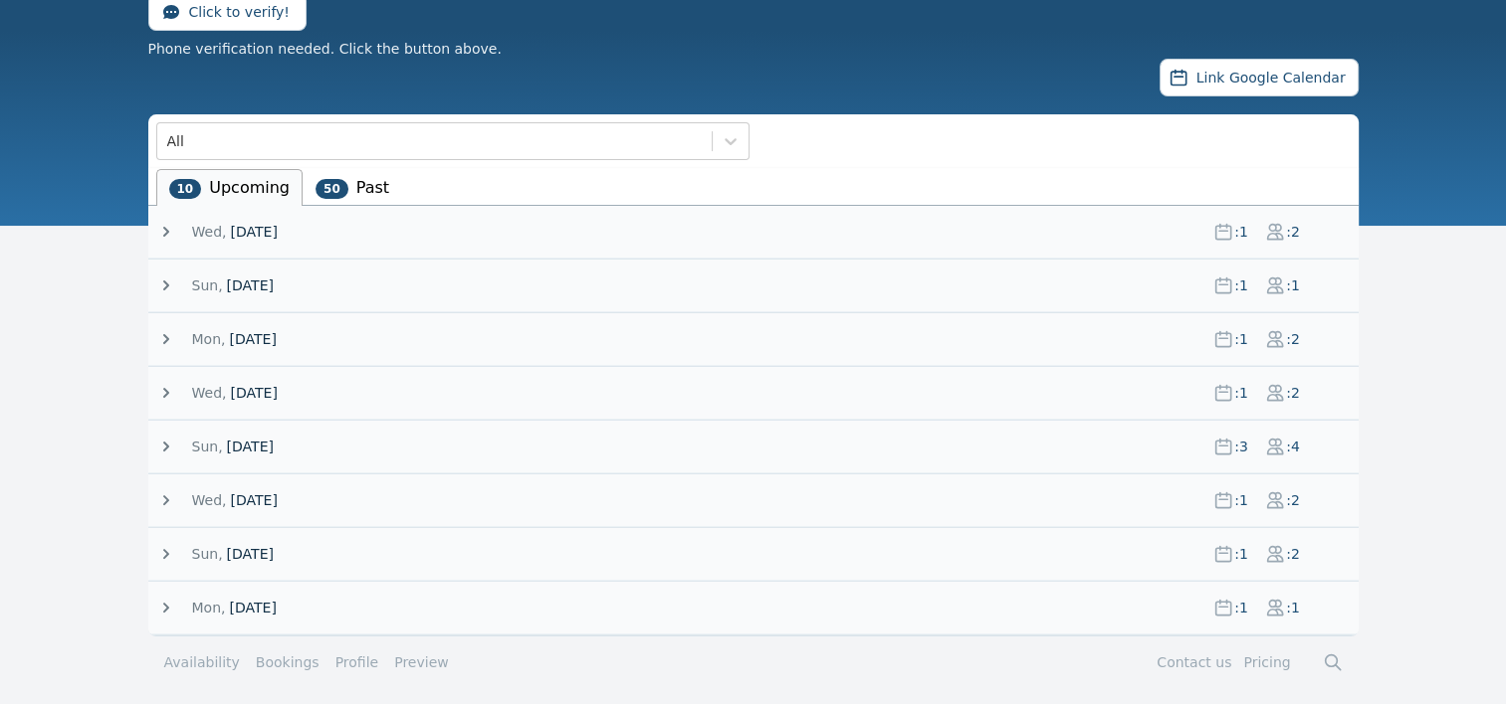
click at [162, 601] on icon at bounding box center [166, 608] width 20 height 20
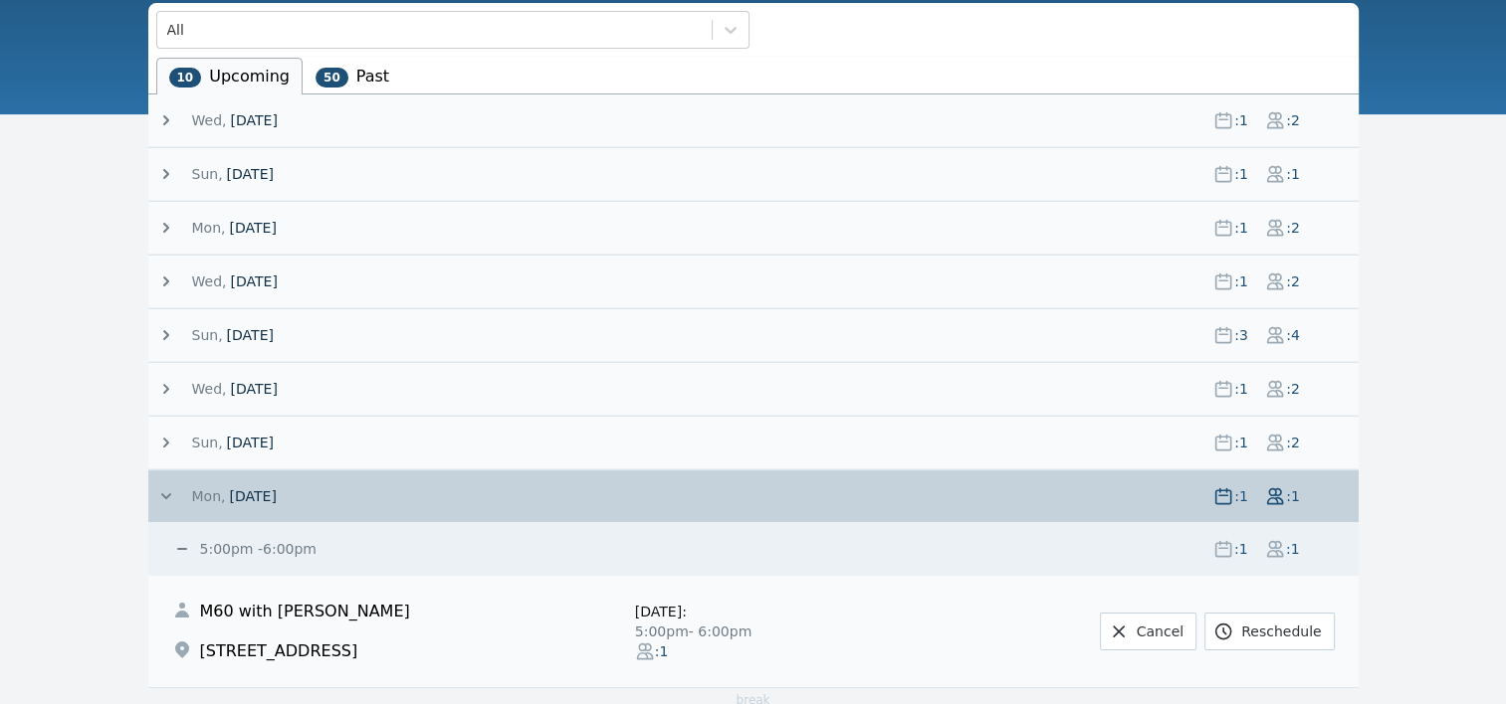
scroll to position [351, 0]
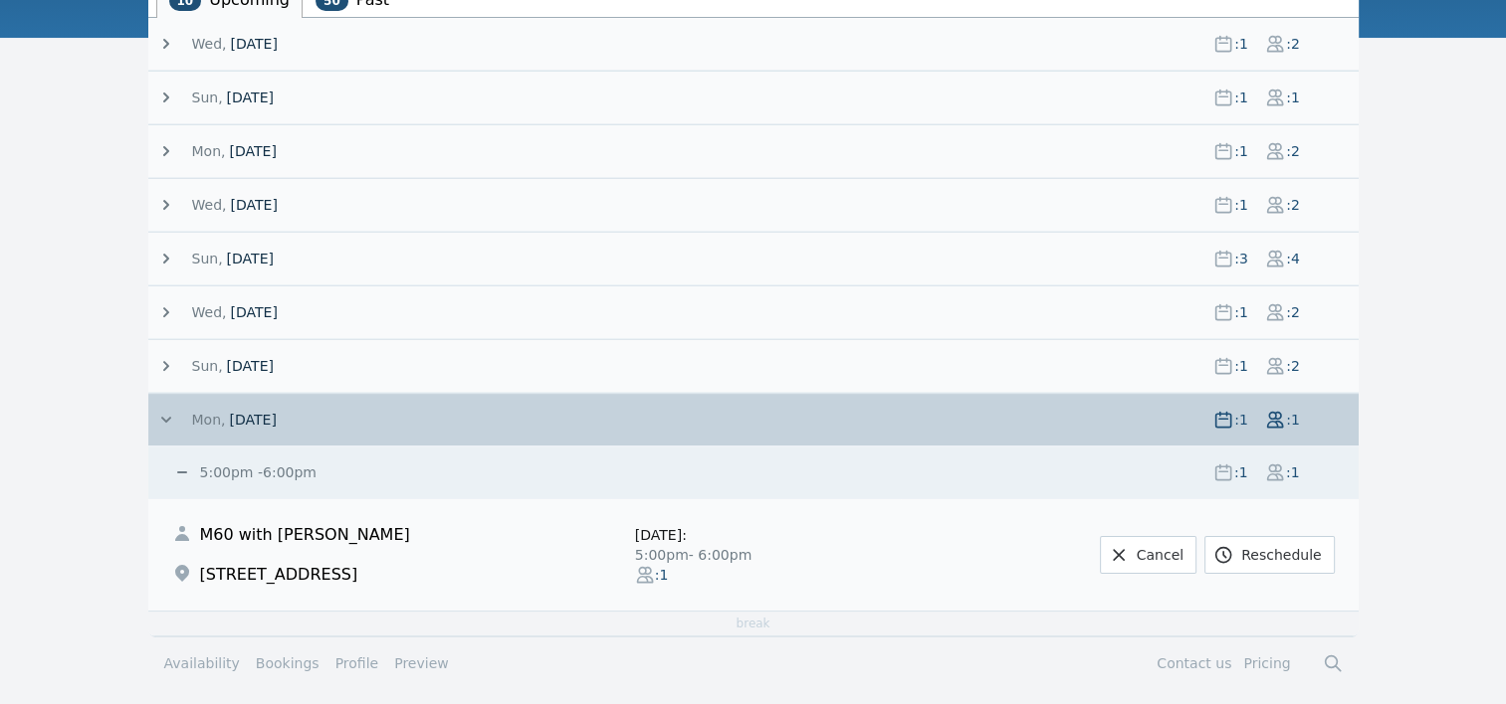
click at [168, 417] on icon at bounding box center [166, 420] width 10 height 6
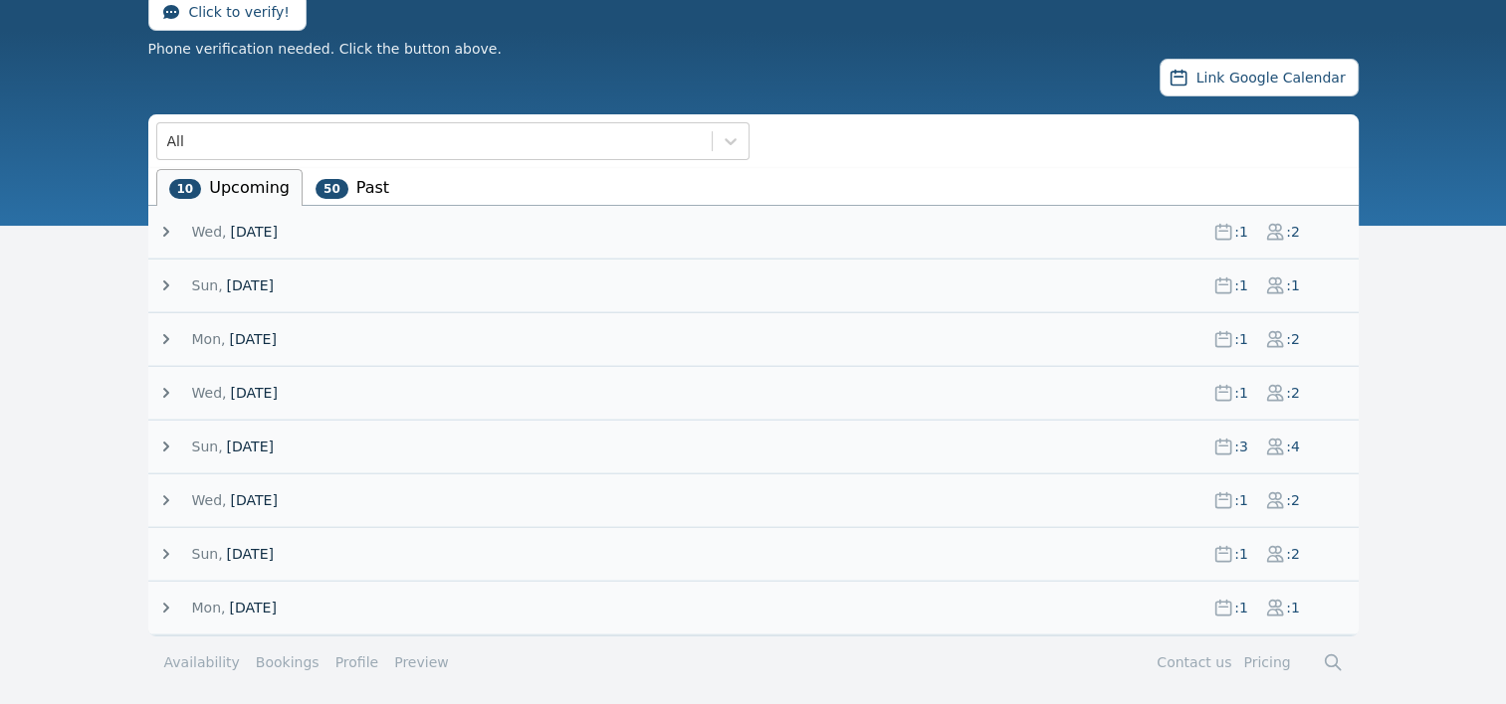
click at [167, 437] on icon at bounding box center [166, 447] width 20 height 20
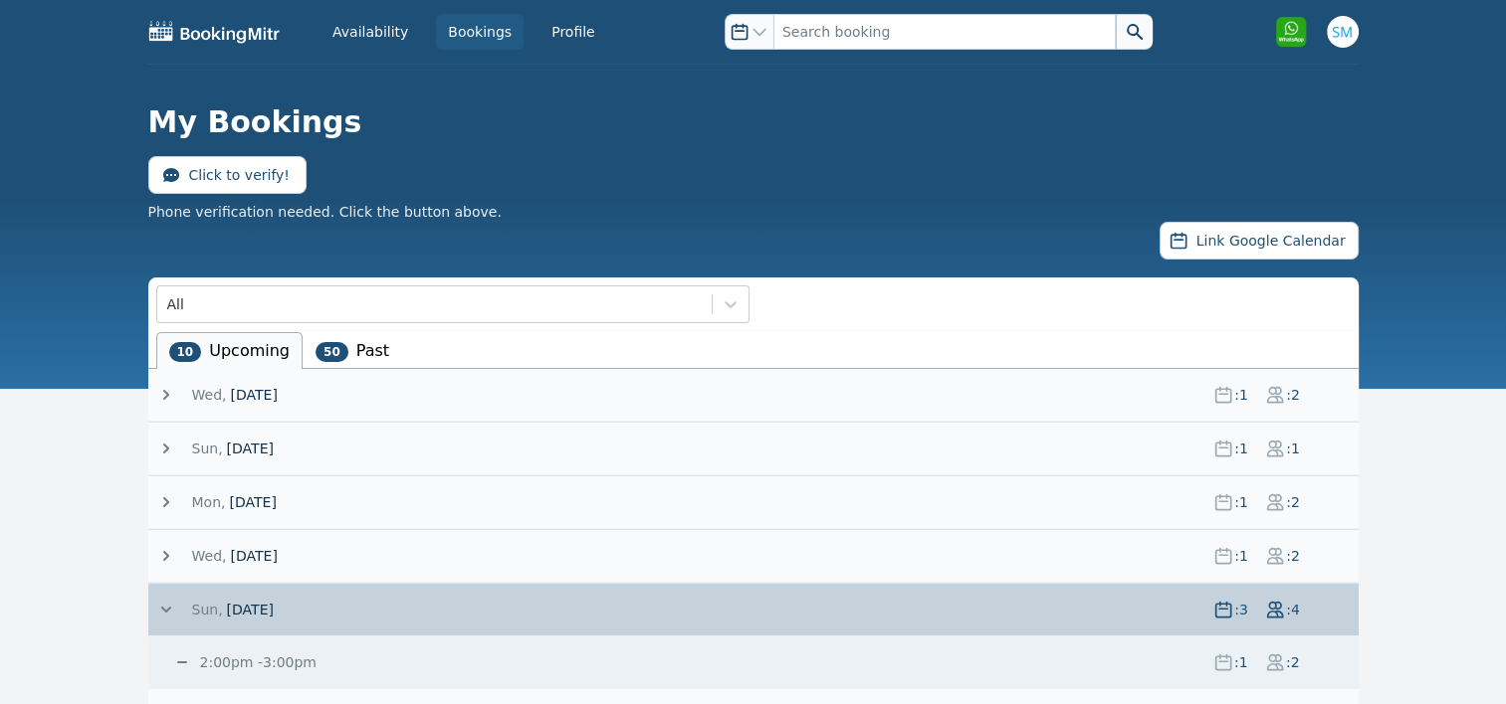
scroll to position [3, 0]
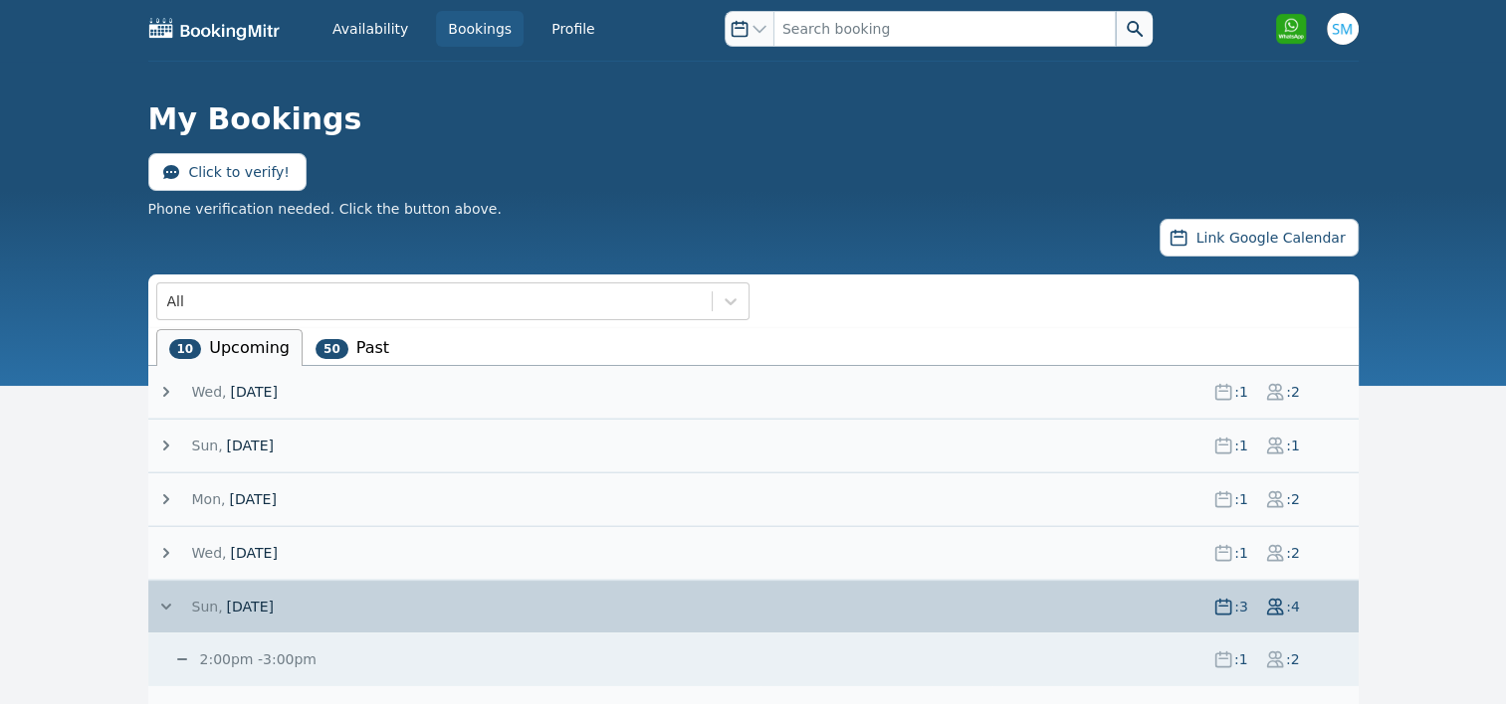
click at [163, 607] on icon at bounding box center [166, 607] width 20 height 20
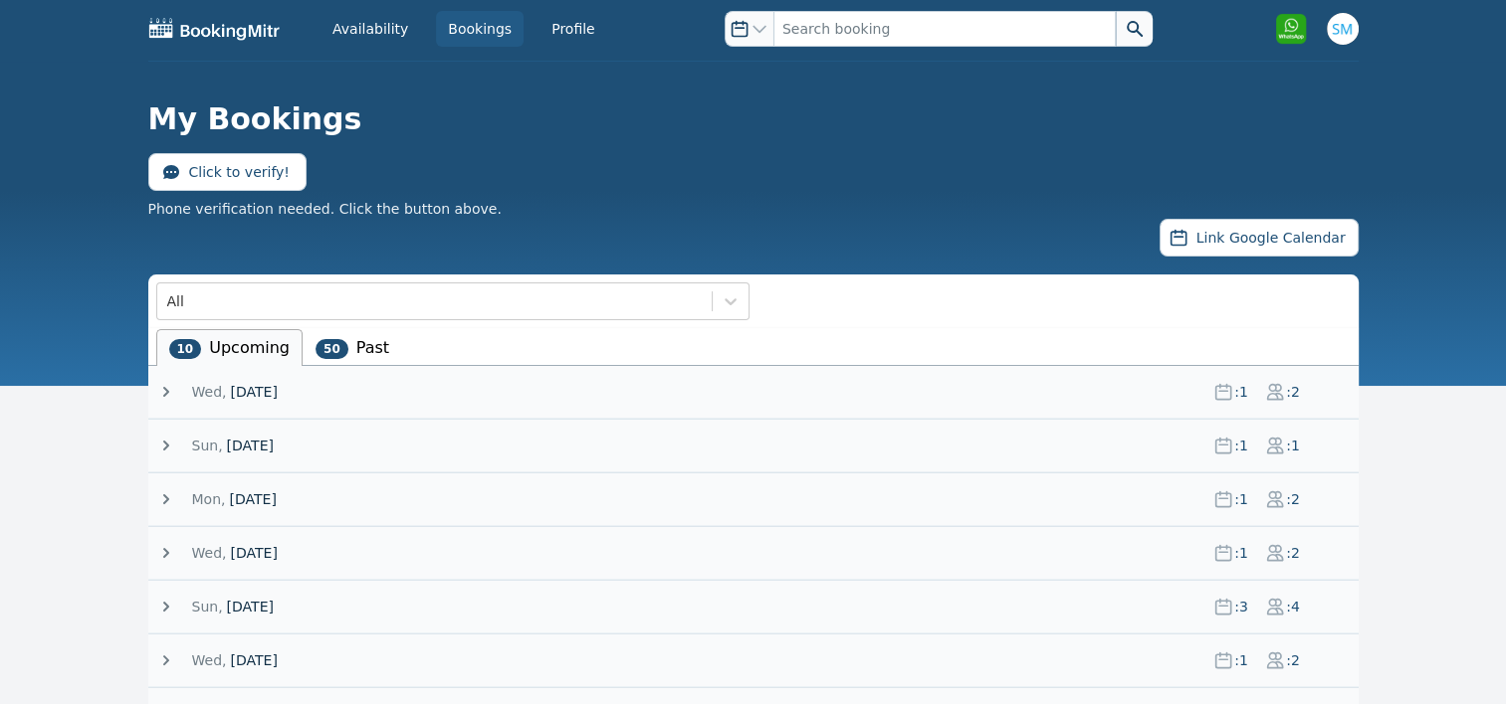
click at [356, 346] on li "50 Past" at bounding box center [352, 347] width 100 height 37
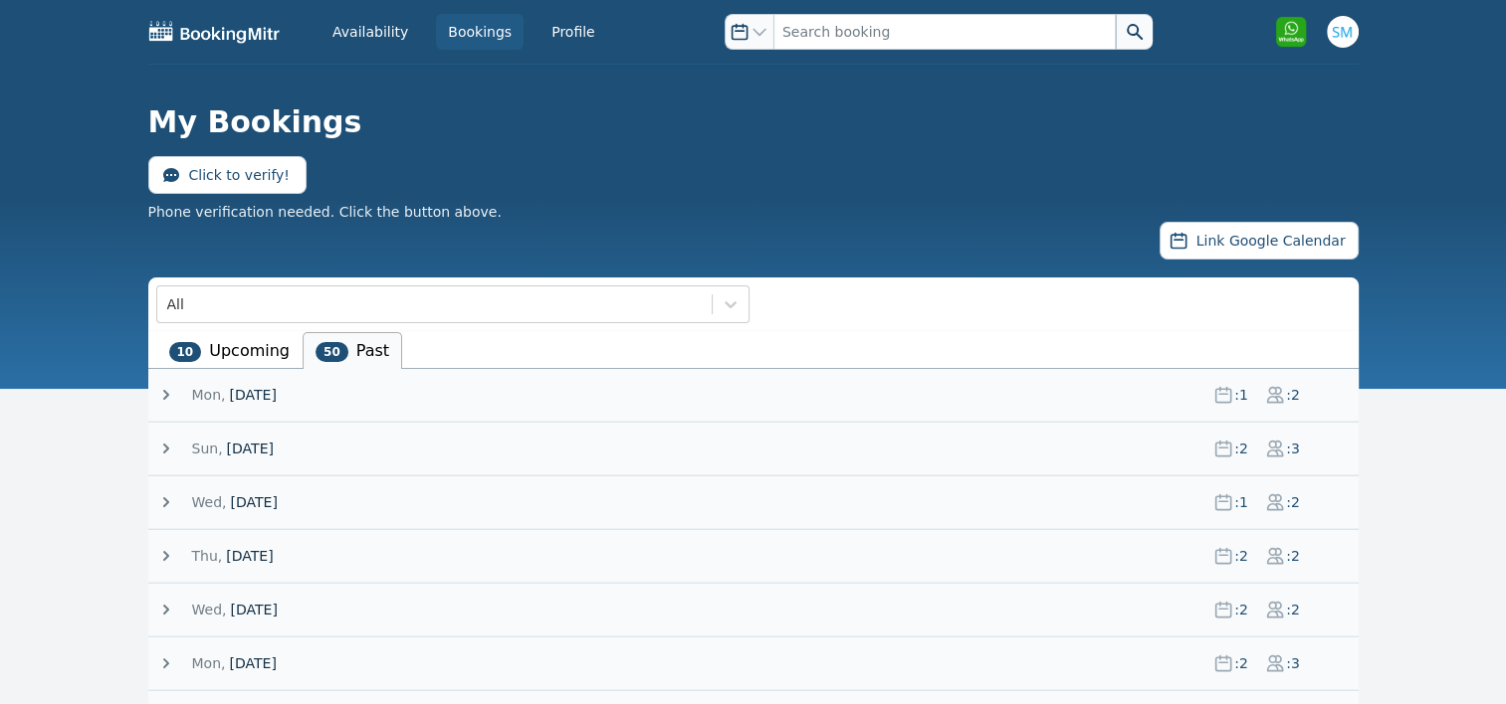
click at [163, 453] on icon at bounding box center [166, 449] width 20 height 20
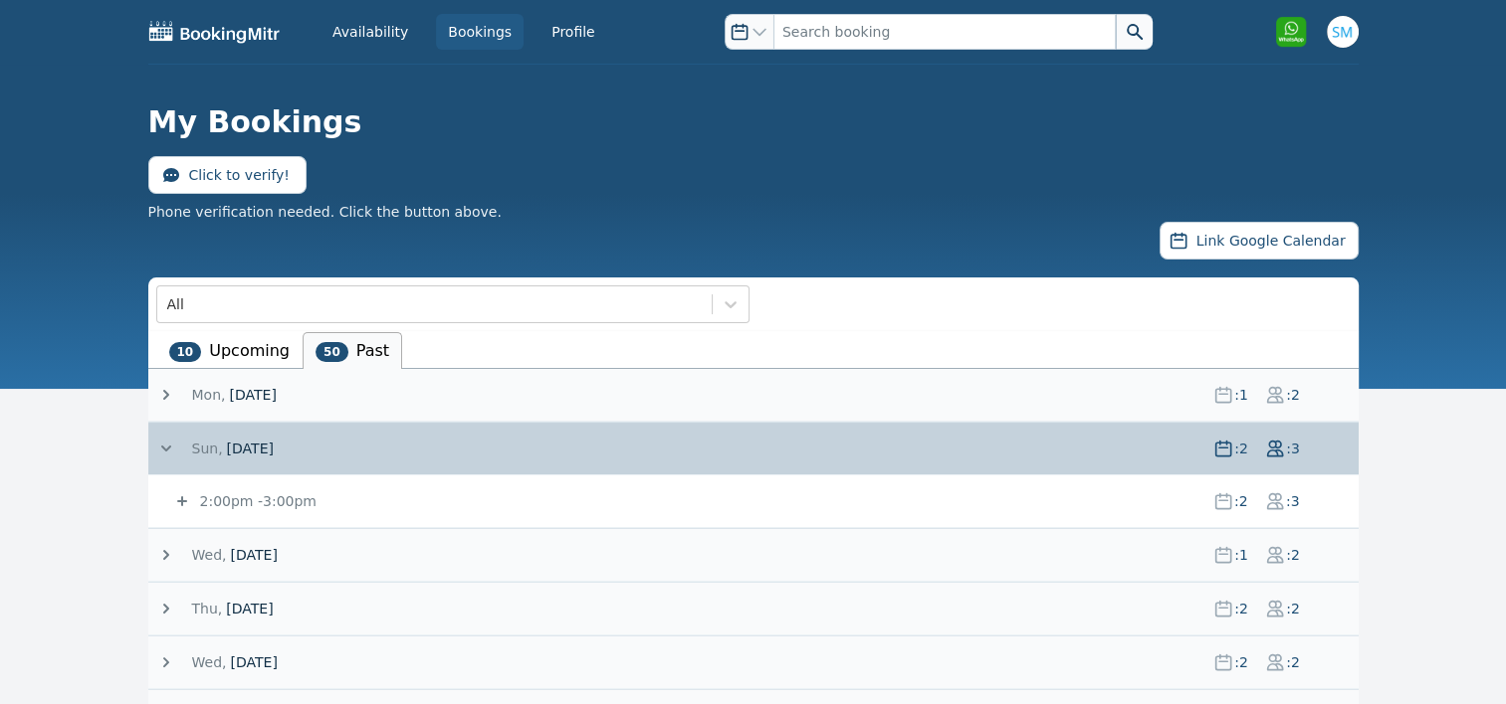
click at [183, 497] on icon at bounding box center [182, 502] width 20 height 20
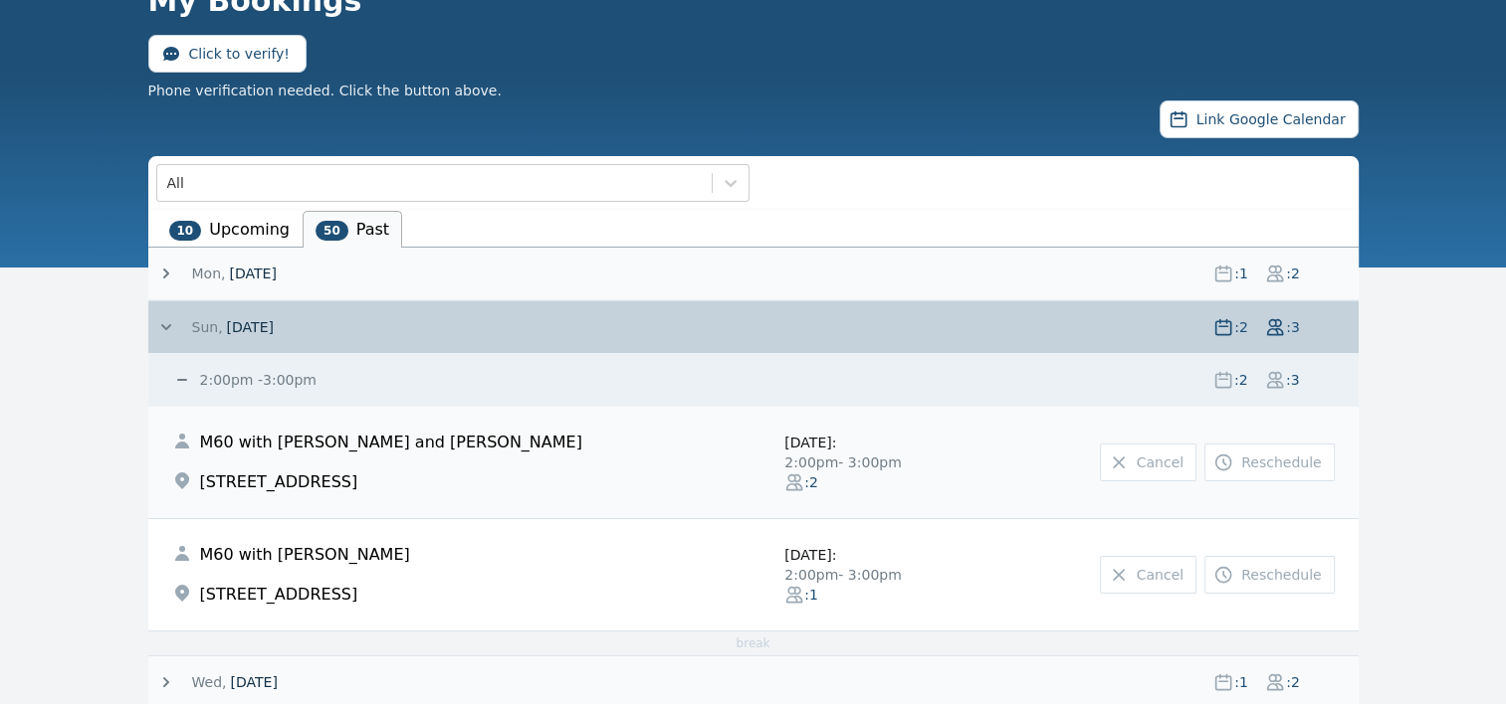
scroll to position [139, 0]
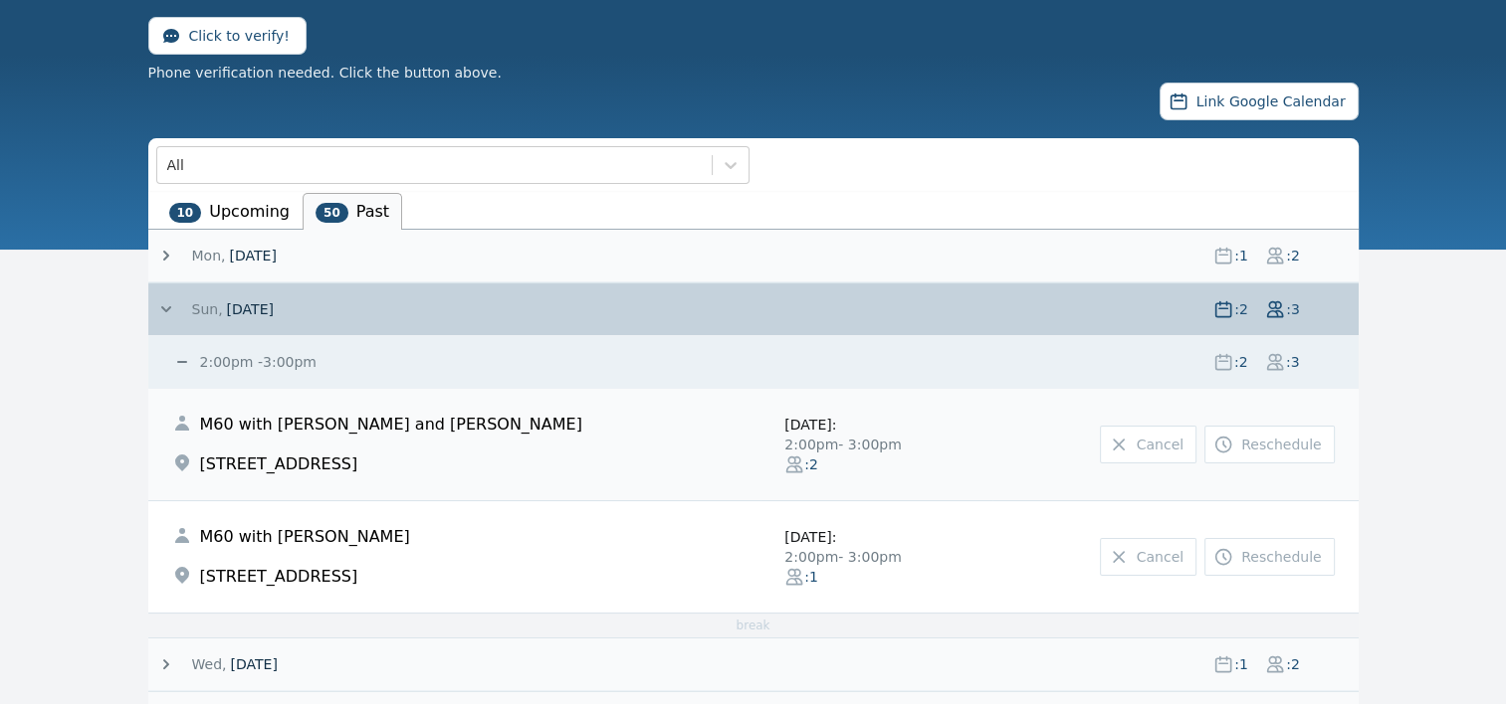
click at [157, 306] on icon at bounding box center [166, 310] width 20 height 20
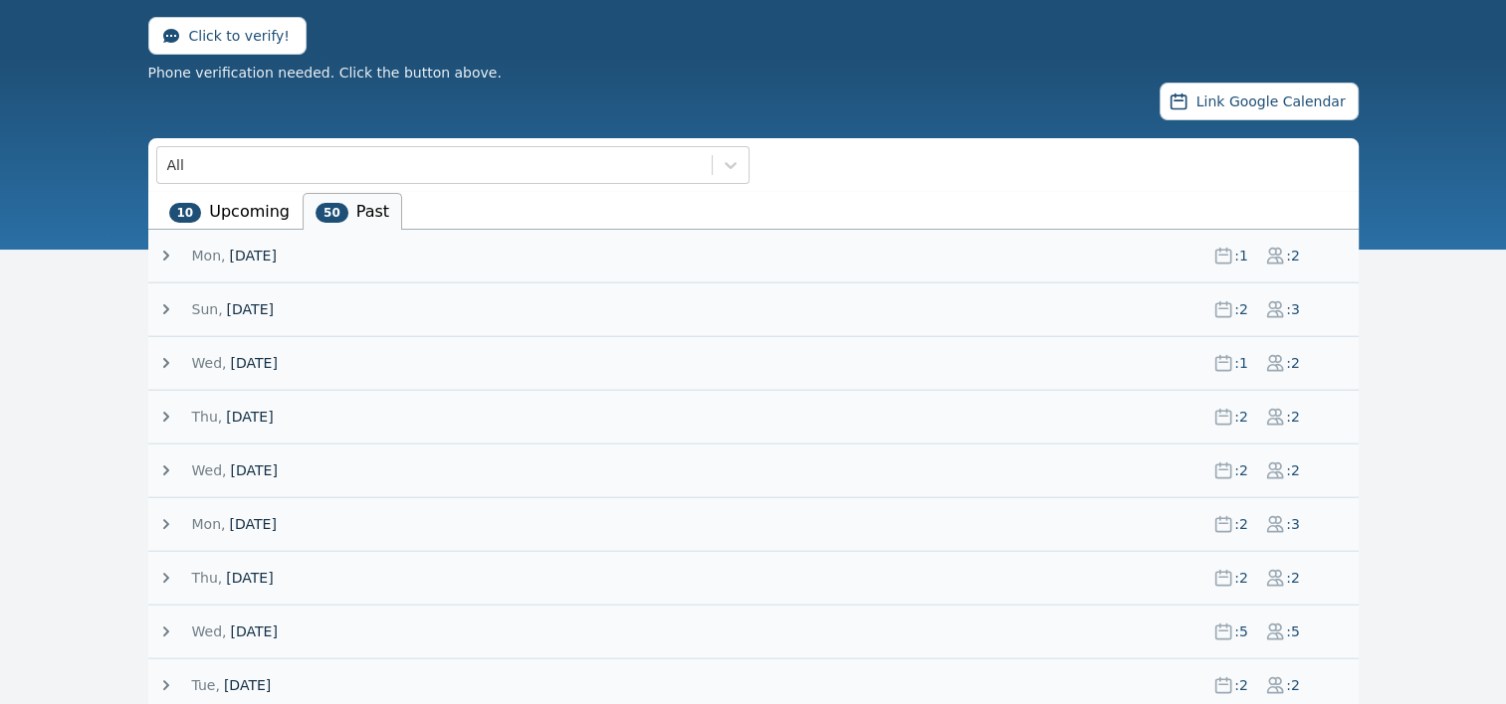
click at [160, 358] on icon at bounding box center [166, 363] width 20 height 20
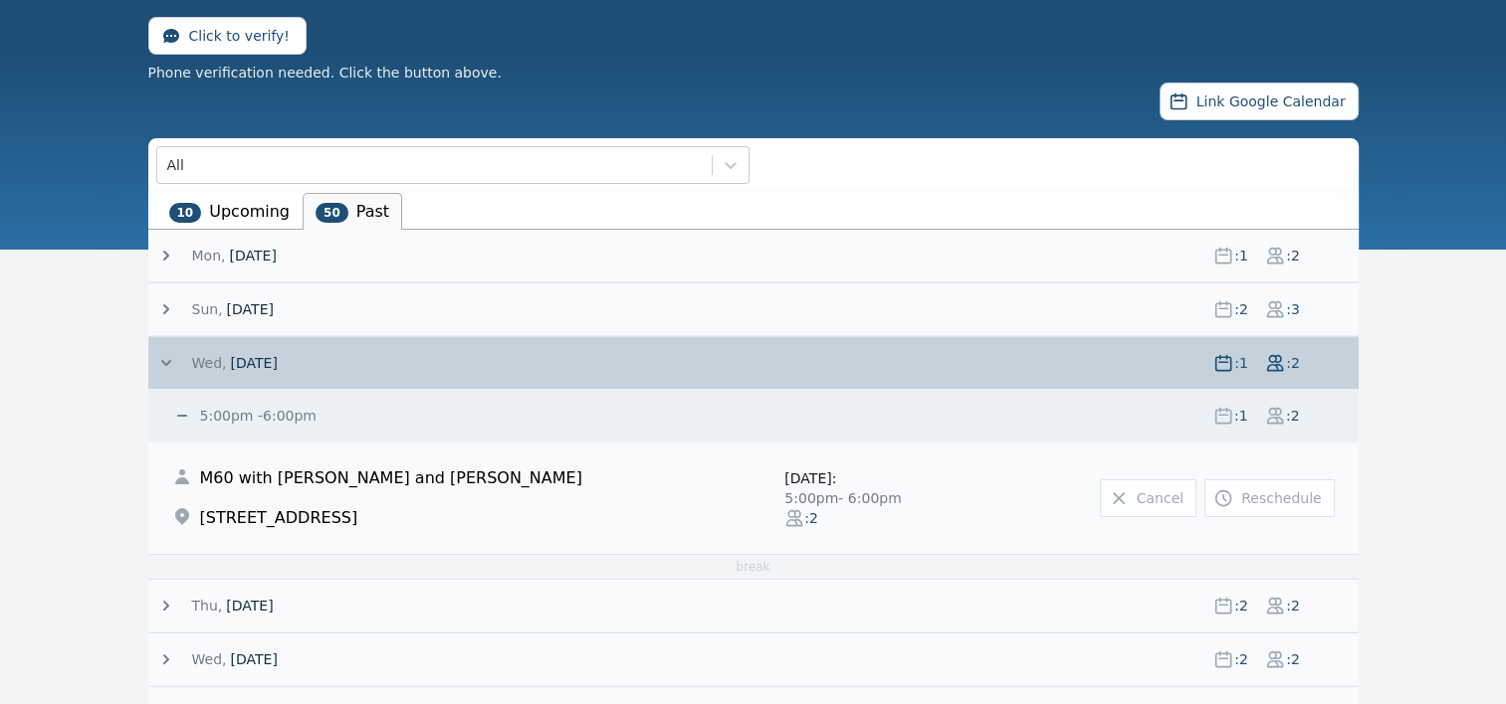
click at [160, 358] on icon at bounding box center [166, 363] width 20 height 20
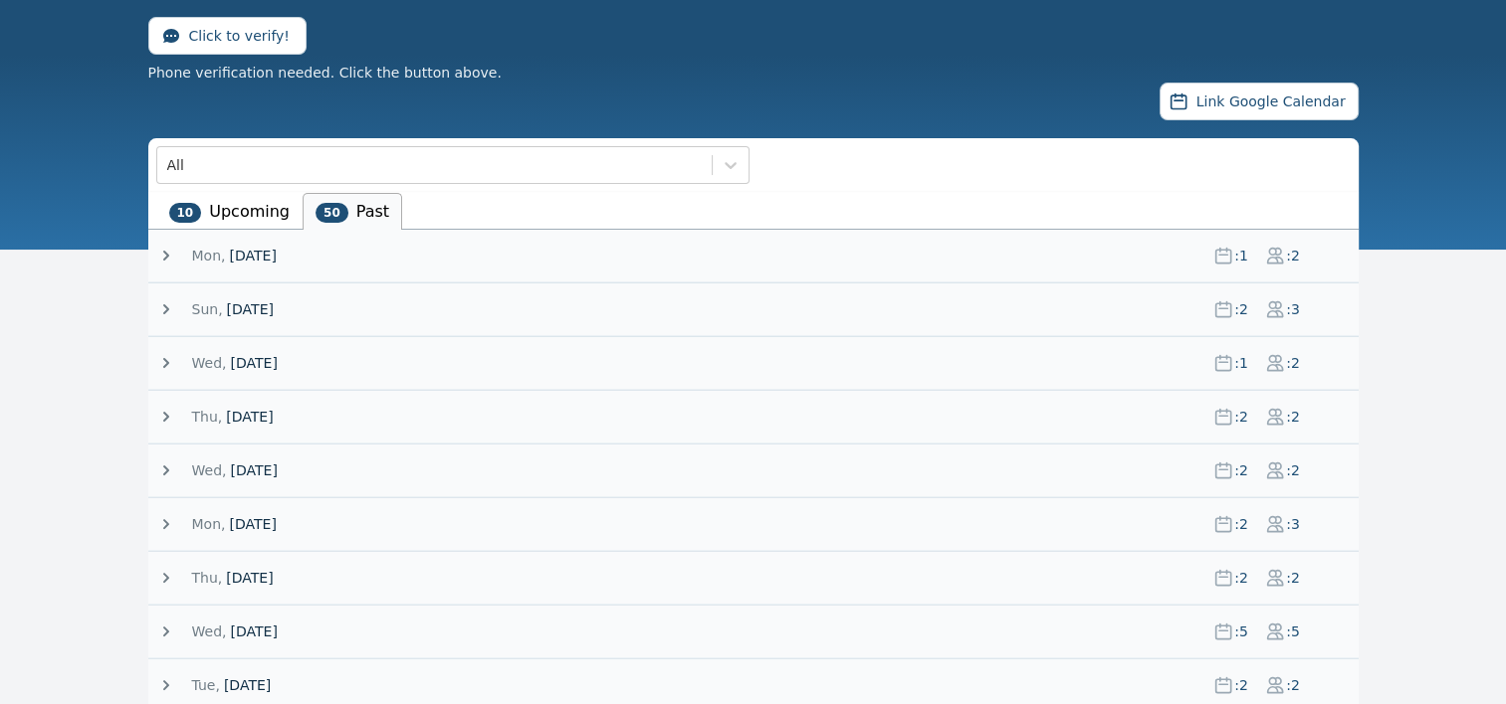
click at [243, 207] on li "10 Upcoming" at bounding box center [229, 211] width 146 height 37
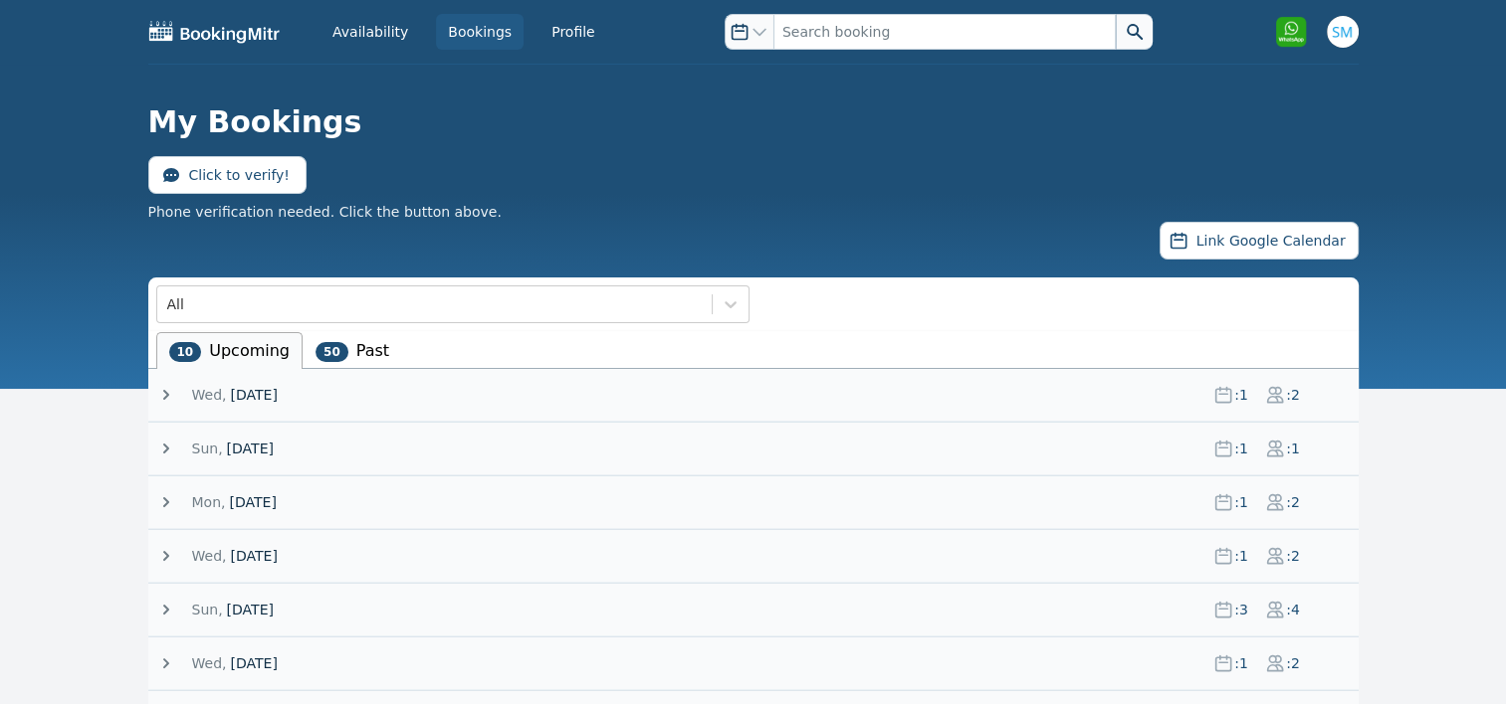
click at [168, 399] on icon at bounding box center [166, 395] width 20 height 20
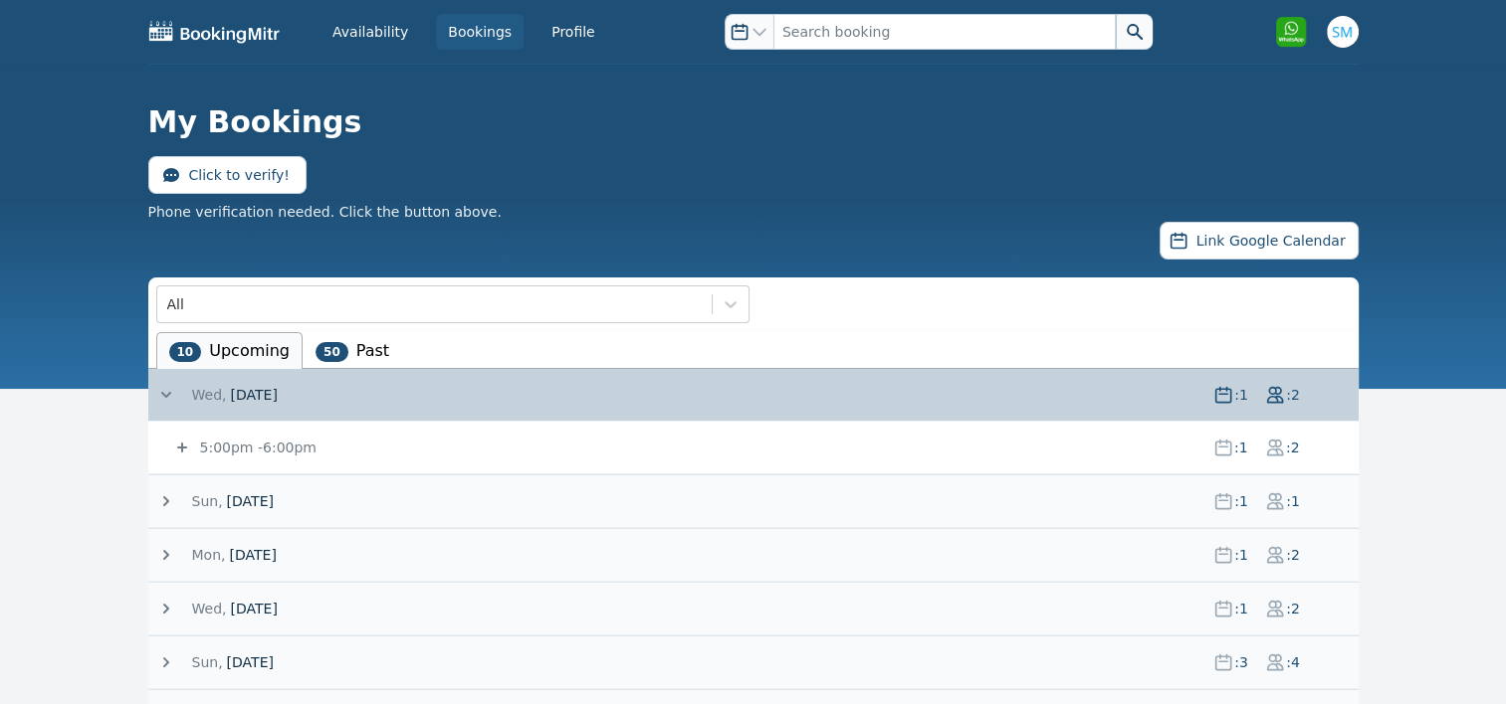
click at [167, 391] on icon at bounding box center [166, 395] width 20 height 20
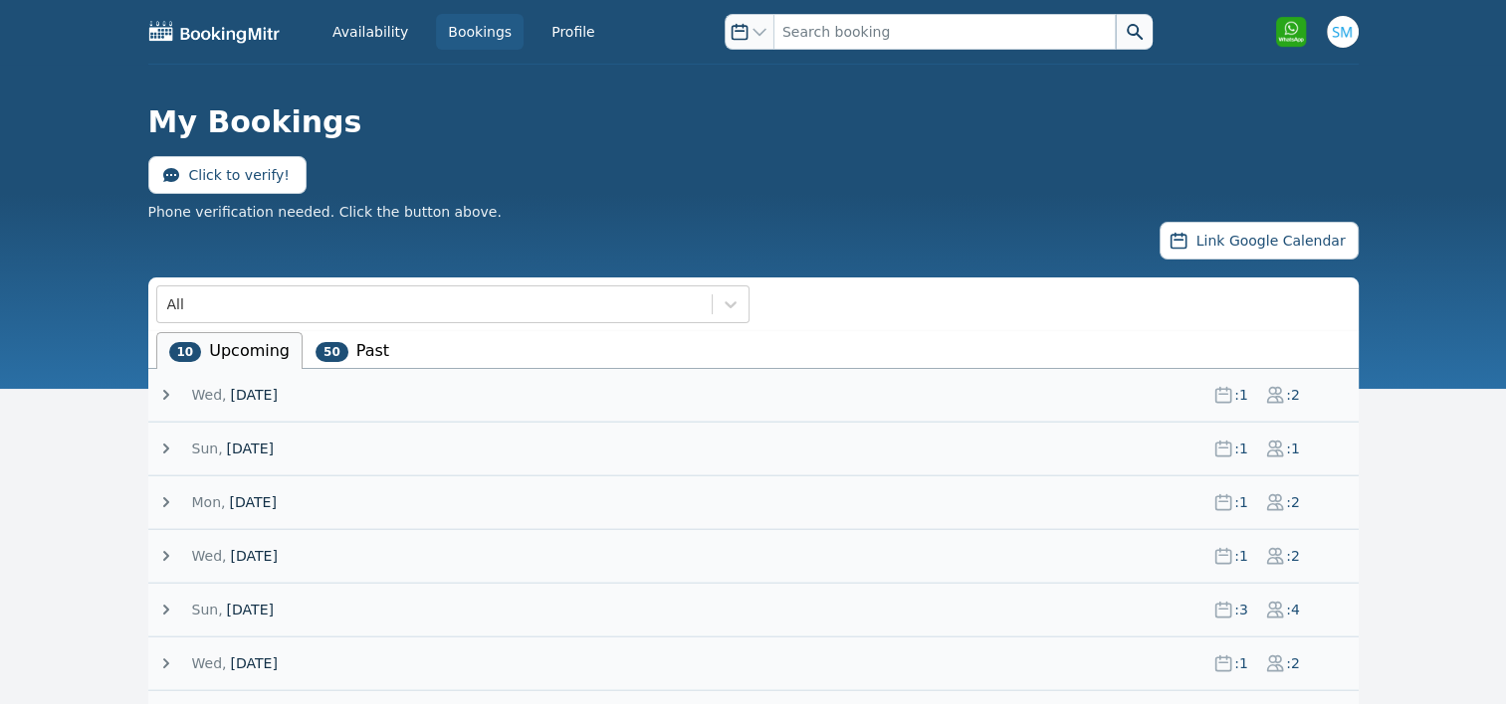
drag, startPoint x: 167, startPoint y: 391, endPoint x: 171, endPoint y: 447, distance: 55.9
click at [171, 447] on div "[DATE] : 1 : 2 5:00pm - 6:00pm : 1 : 2 M60 with [PERSON_NAME] and [PERSON_NAME]…" at bounding box center [753, 584] width 1210 height 430
click at [171, 447] on icon at bounding box center [166, 449] width 20 height 20
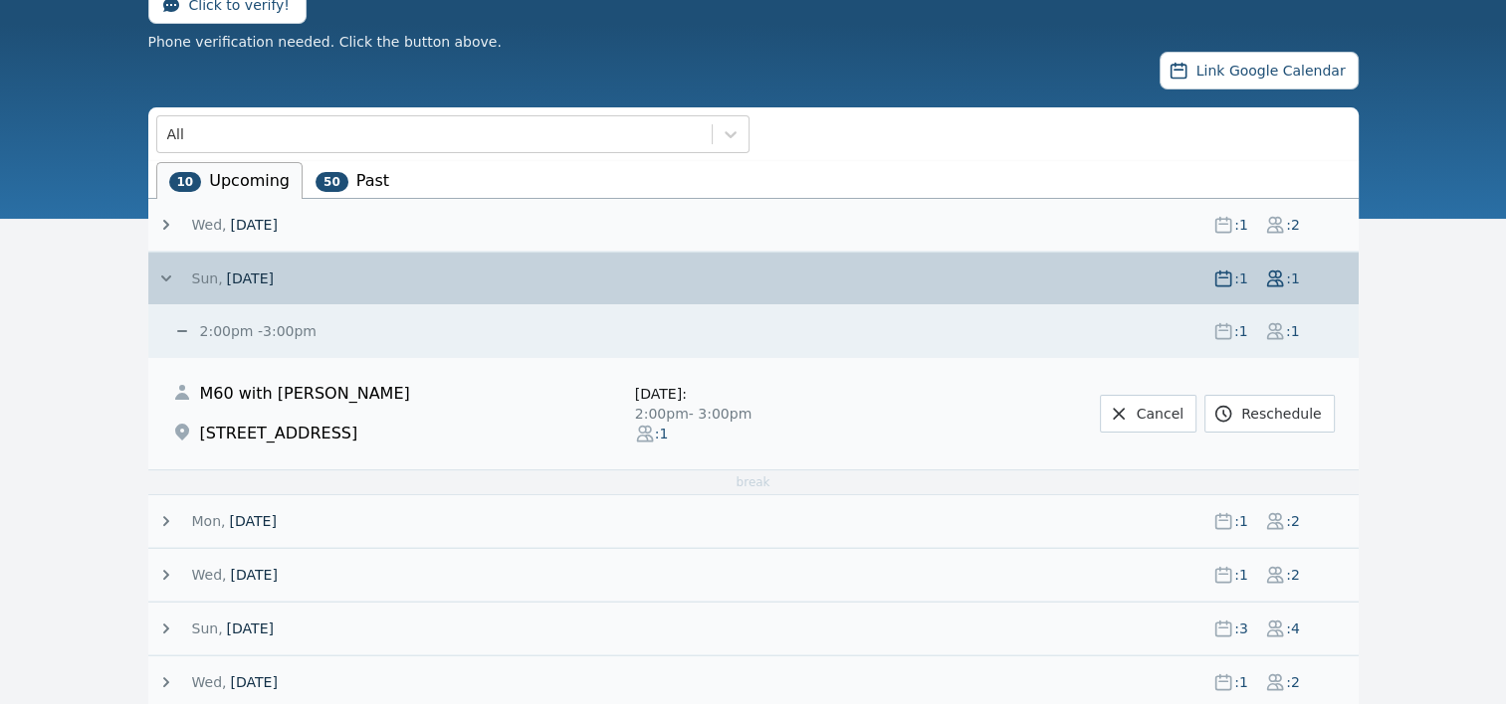
scroll to position [203, 0]
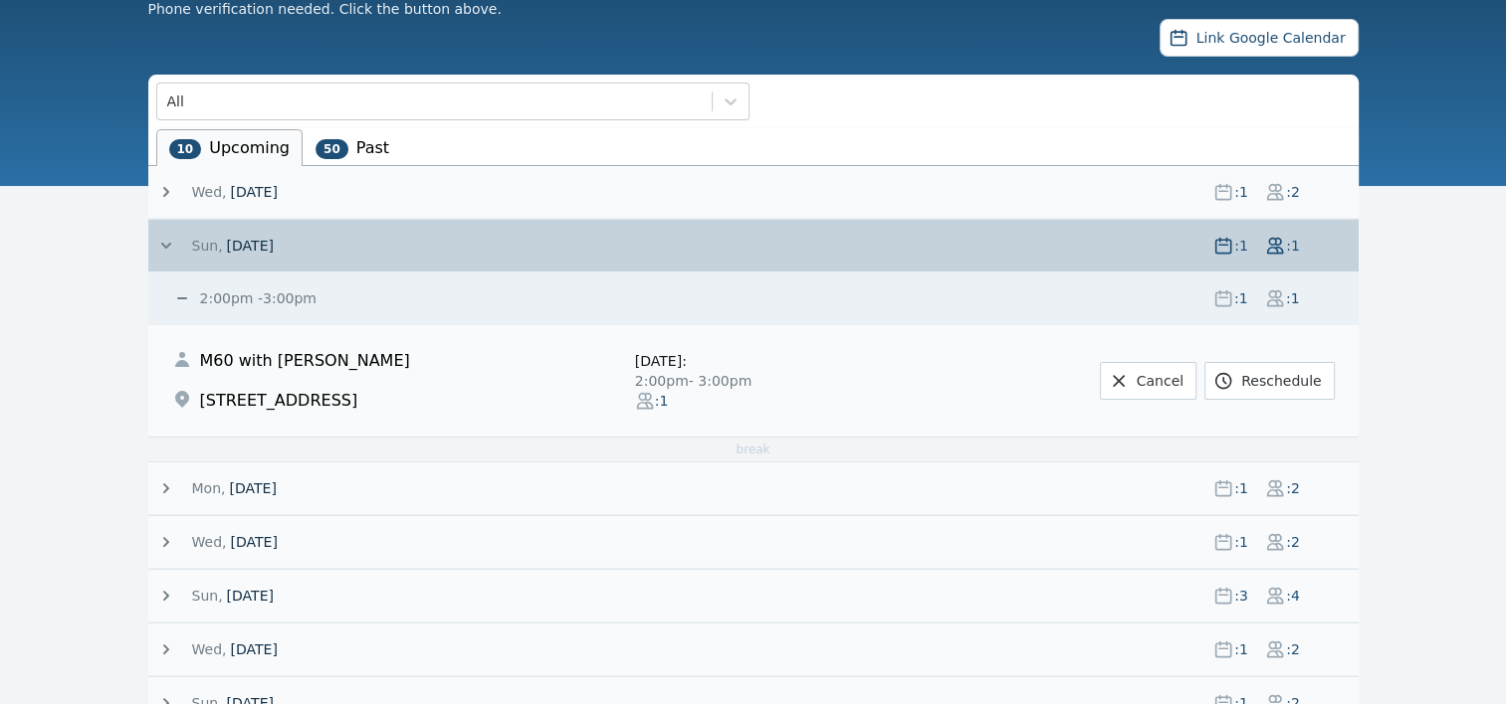
click at [160, 241] on icon at bounding box center [166, 246] width 20 height 20
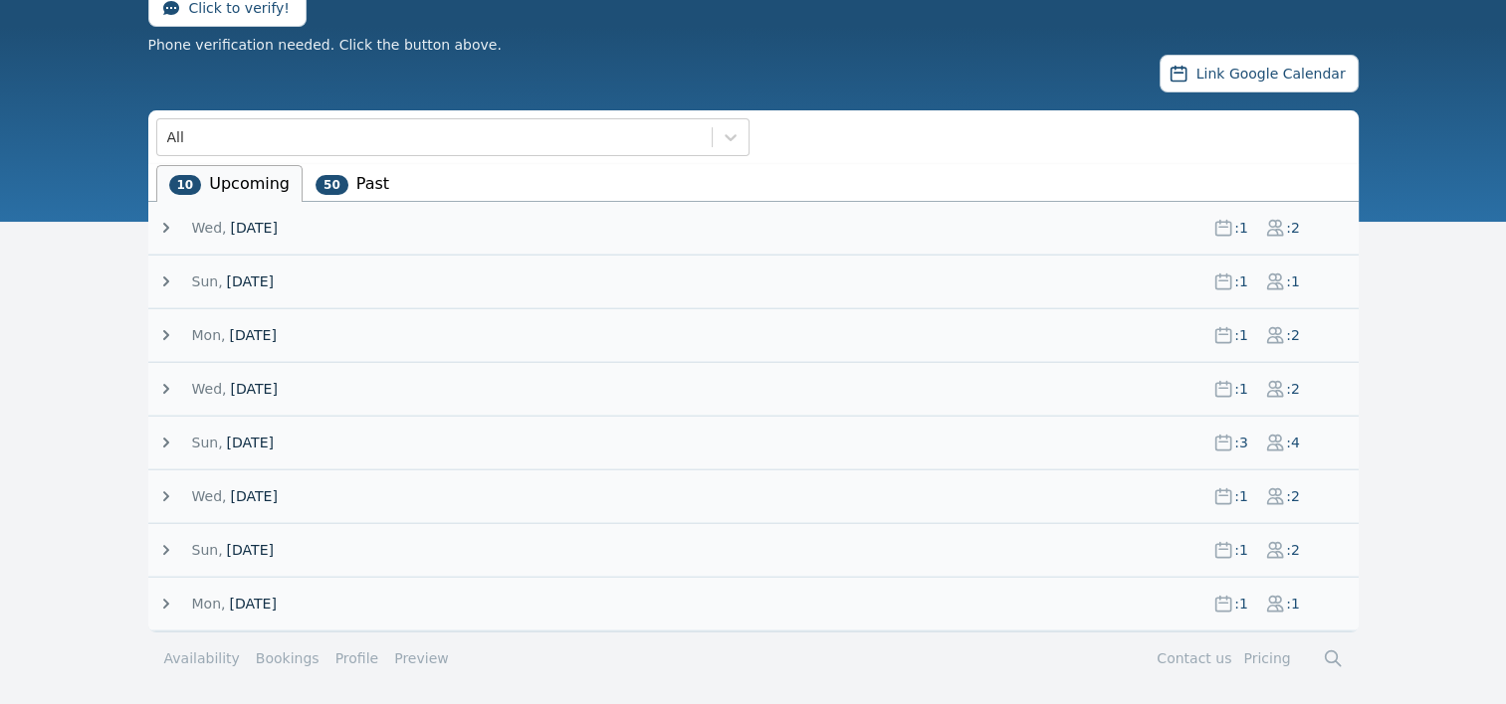
scroll to position [163, 0]
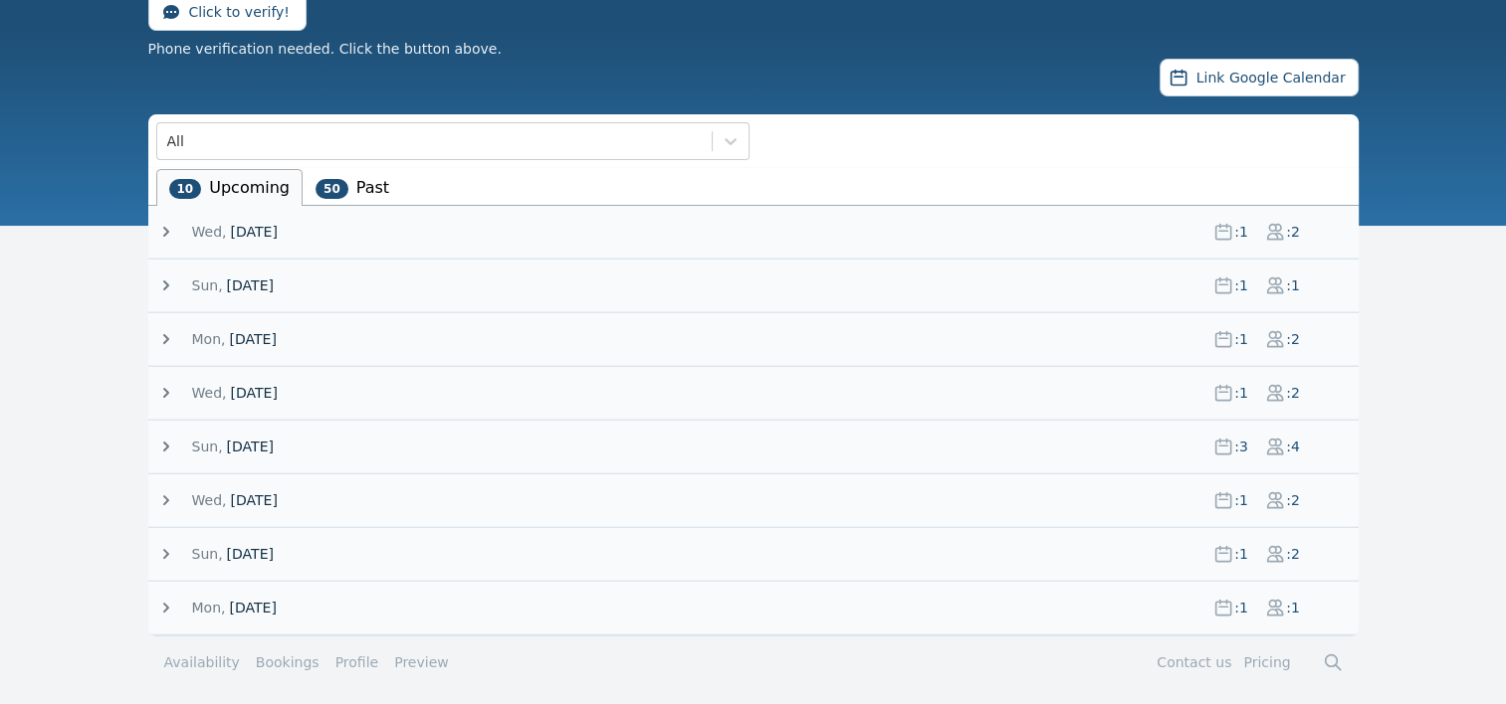
click at [165, 338] on icon at bounding box center [166, 339] width 6 height 10
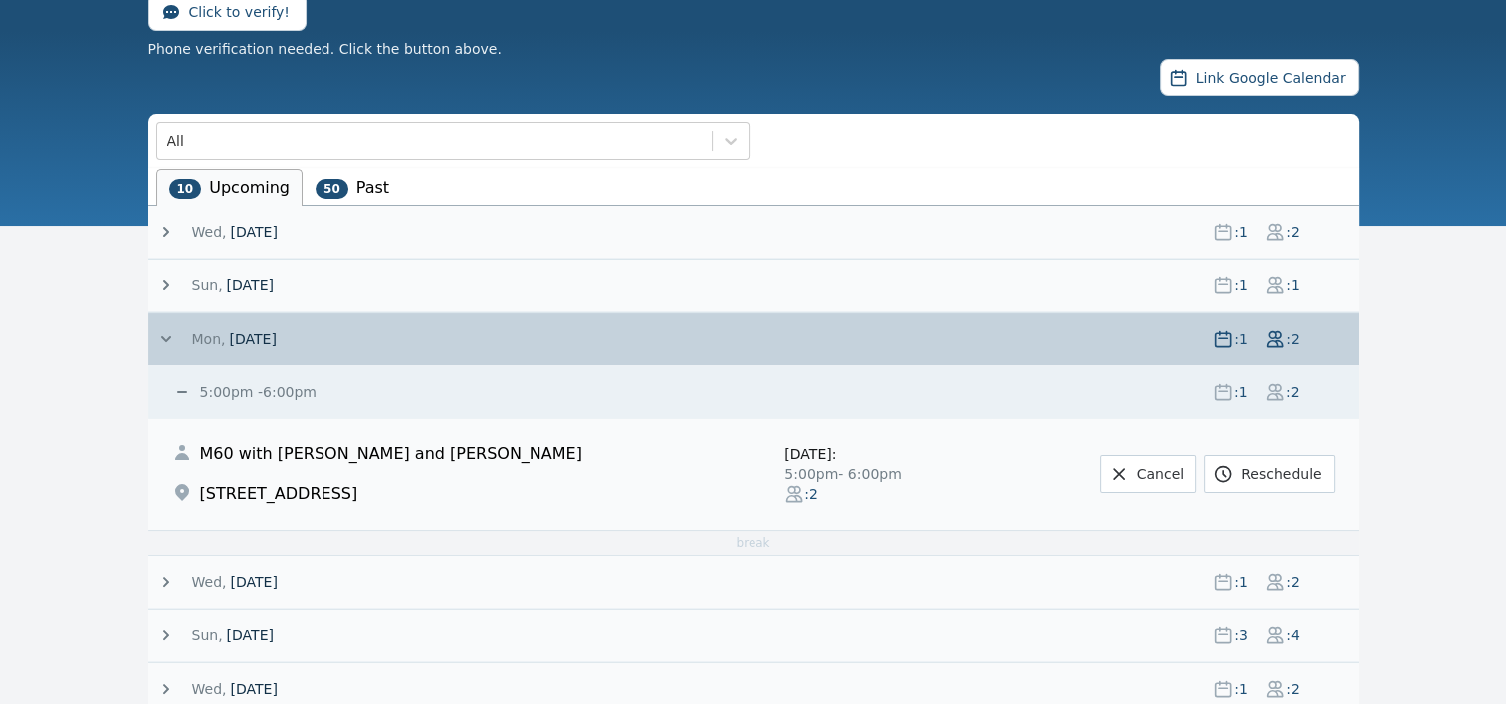
click at [167, 339] on icon at bounding box center [166, 339] width 10 height 6
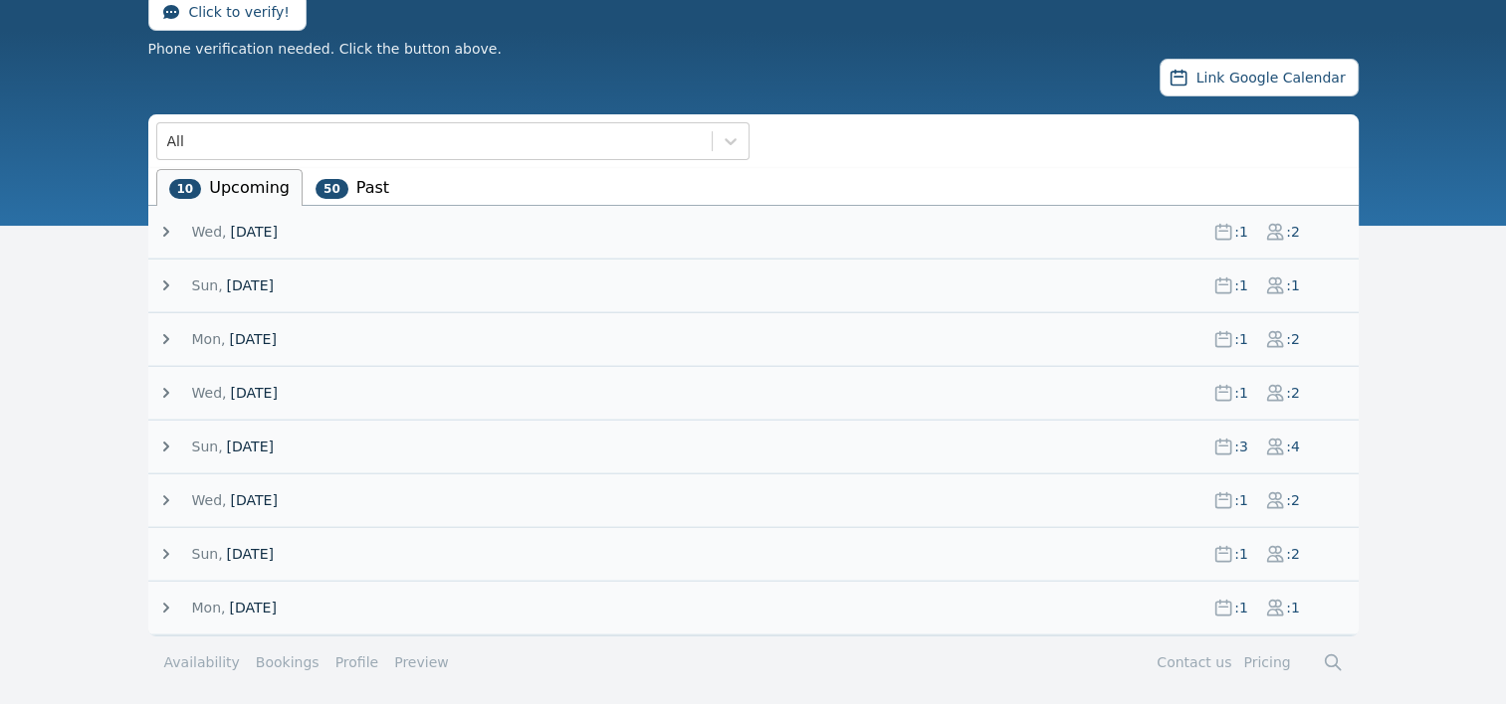
click at [166, 390] on icon at bounding box center [166, 393] width 6 height 10
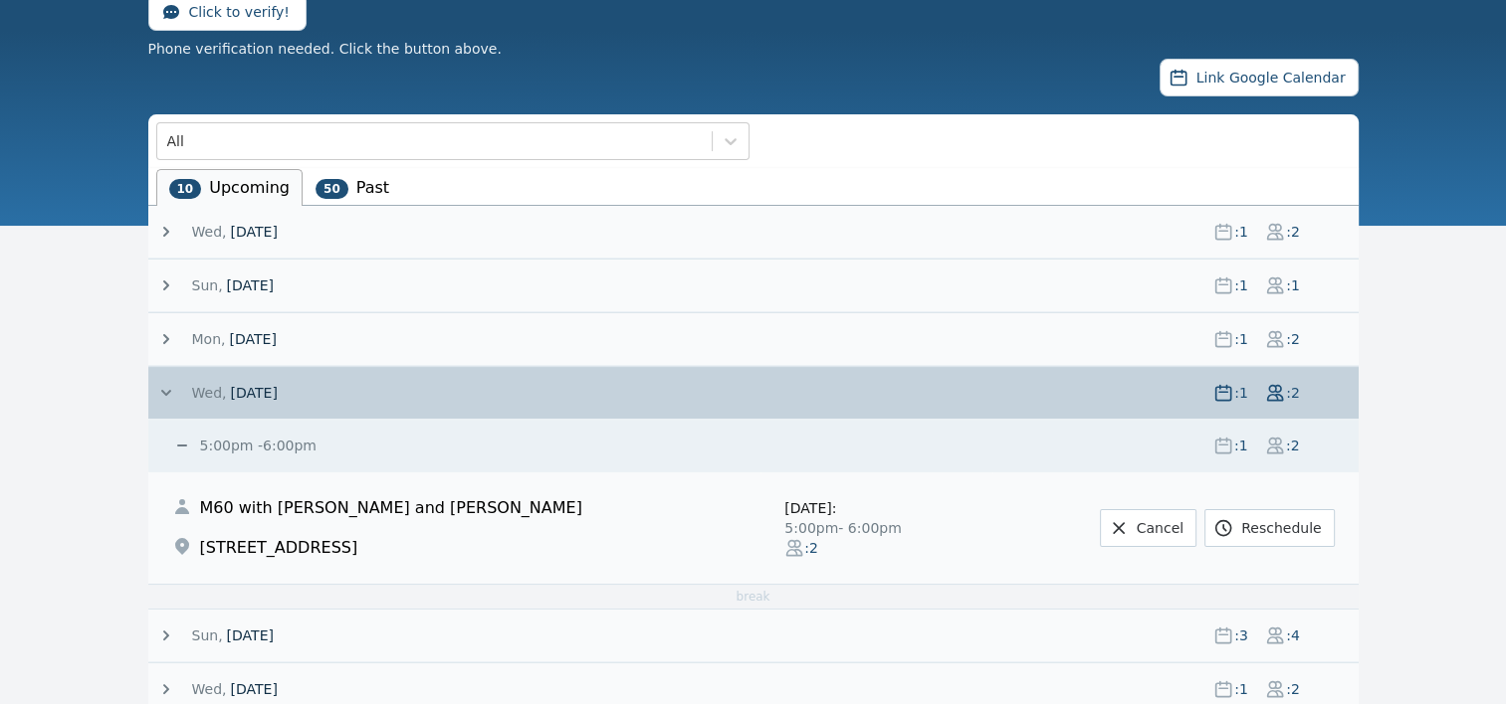
click at [163, 392] on icon at bounding box center [166, 393] width 20 height 20
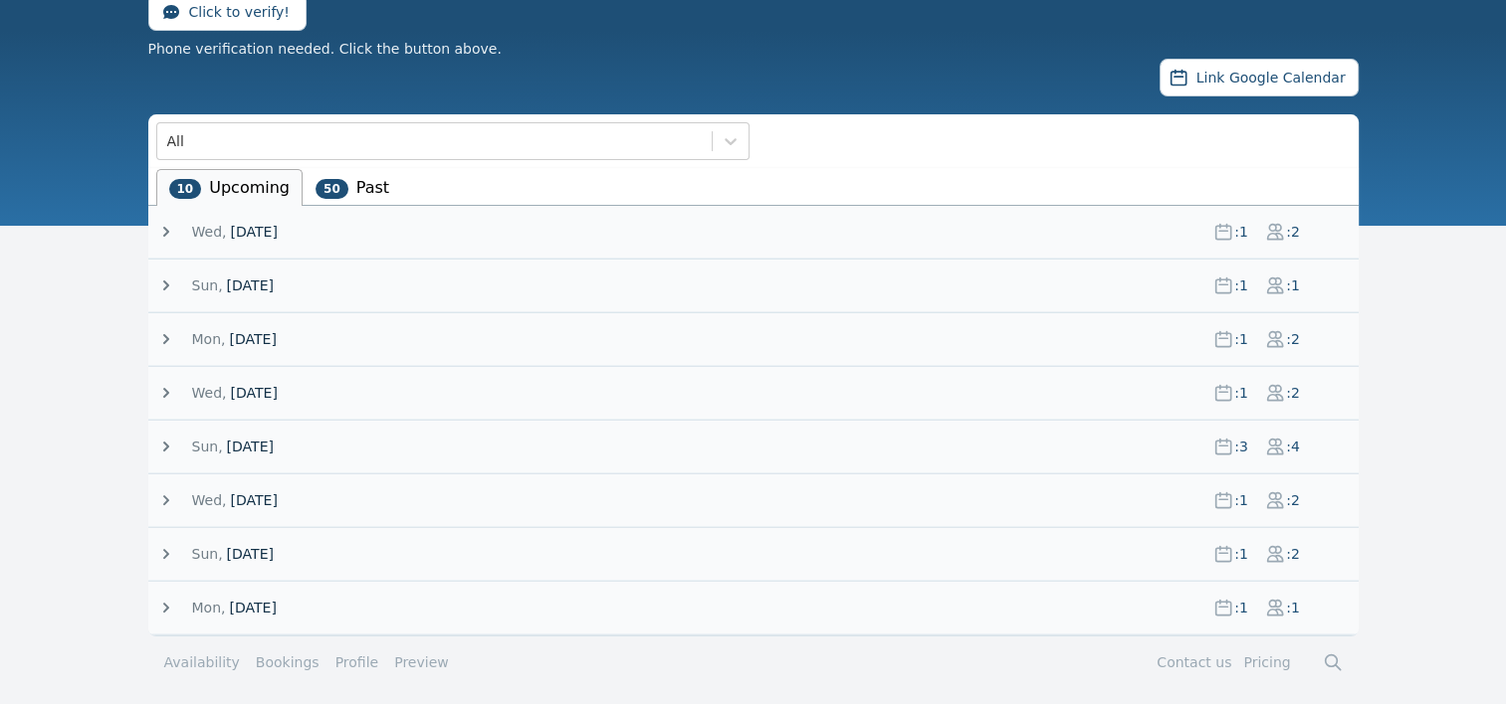
click at [167, 444] on icon at bounding box center [166, 447] width 6 height 10
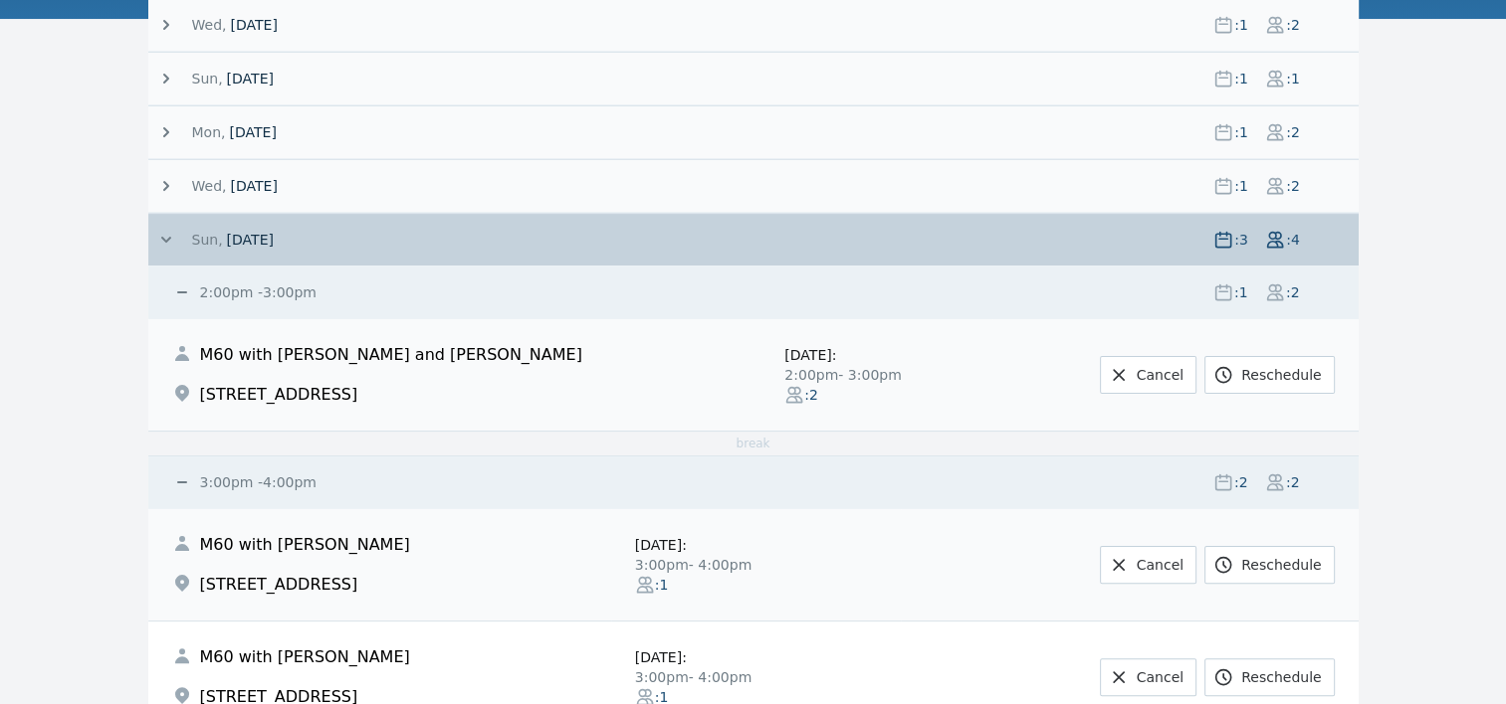
scroll to position [377, 0]
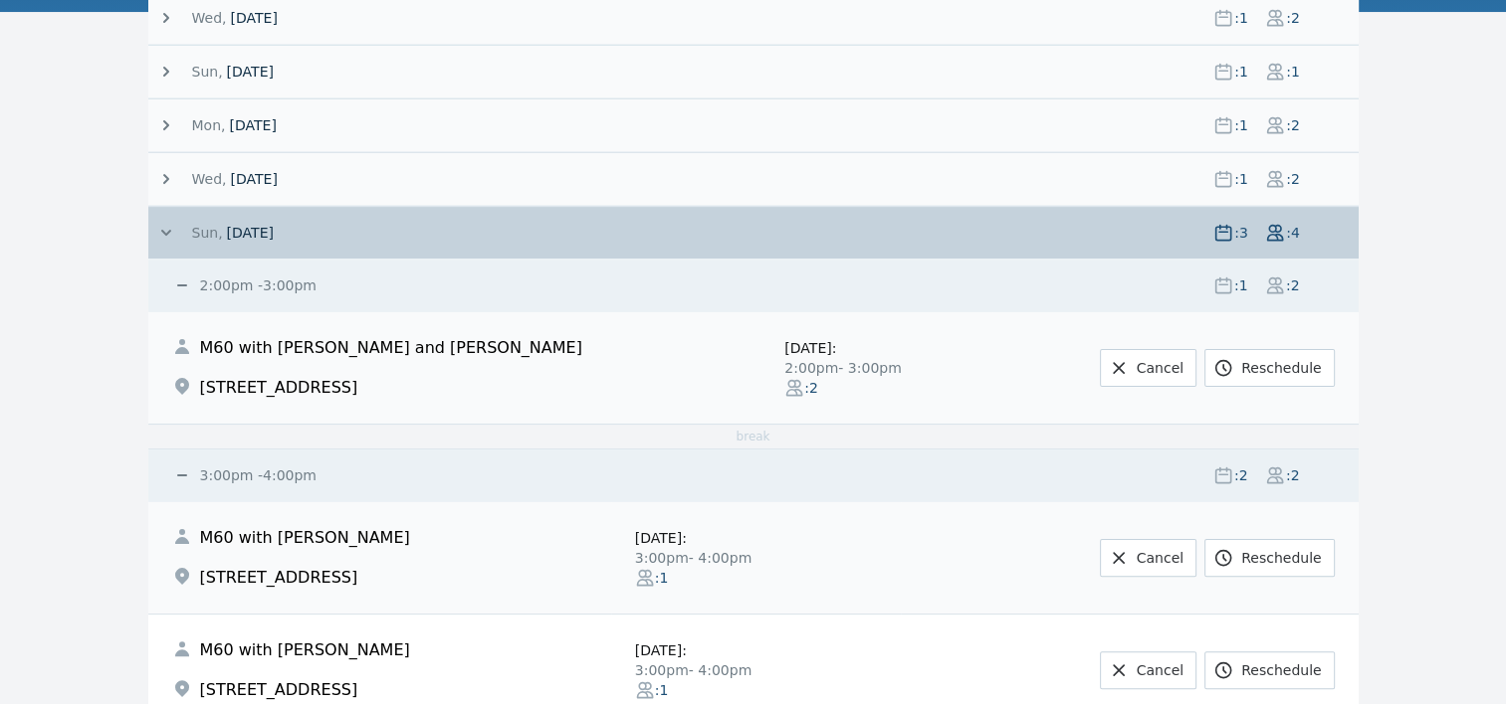
click at [157, 226] on icon at bounding box center [166, 233] width 20 height 20
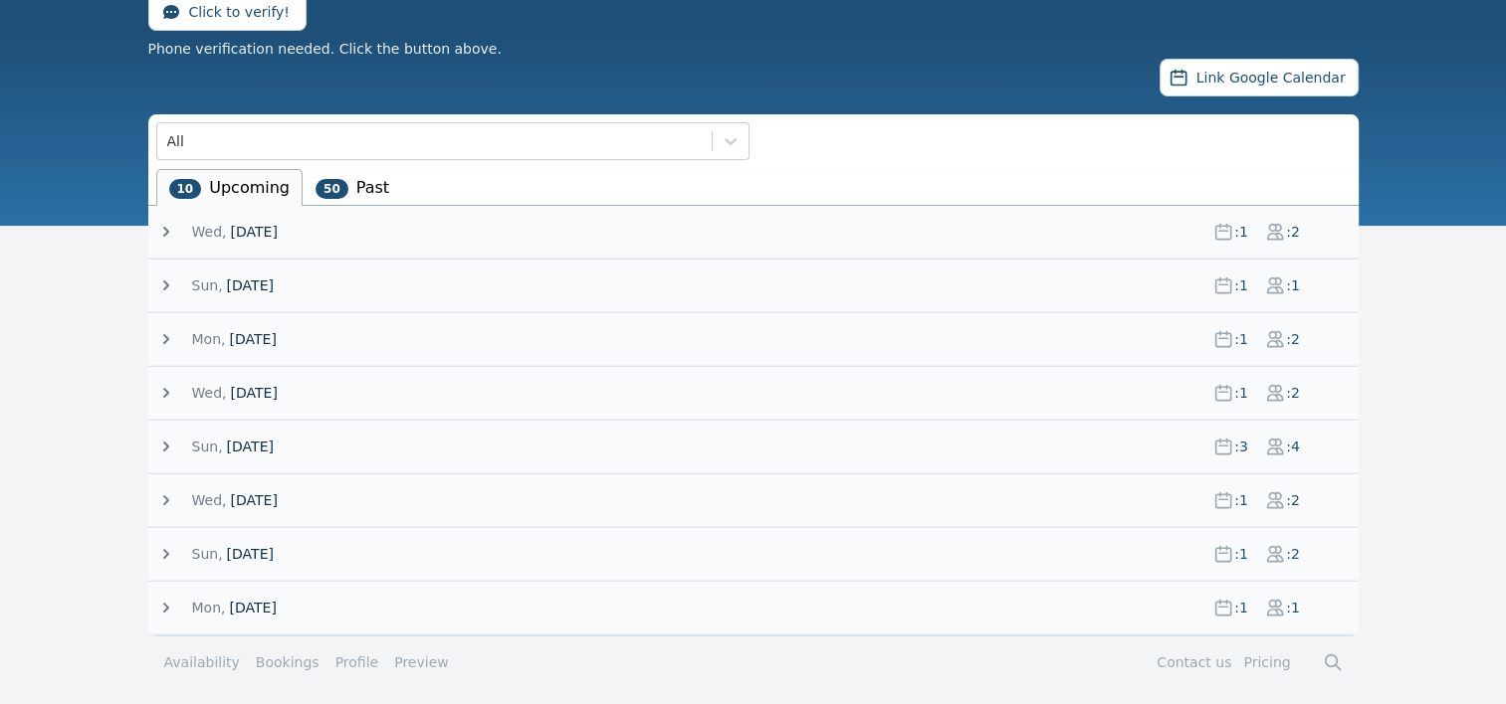
click at [167, 498] on icon at bounding box center [166, 501] width 6 height 10
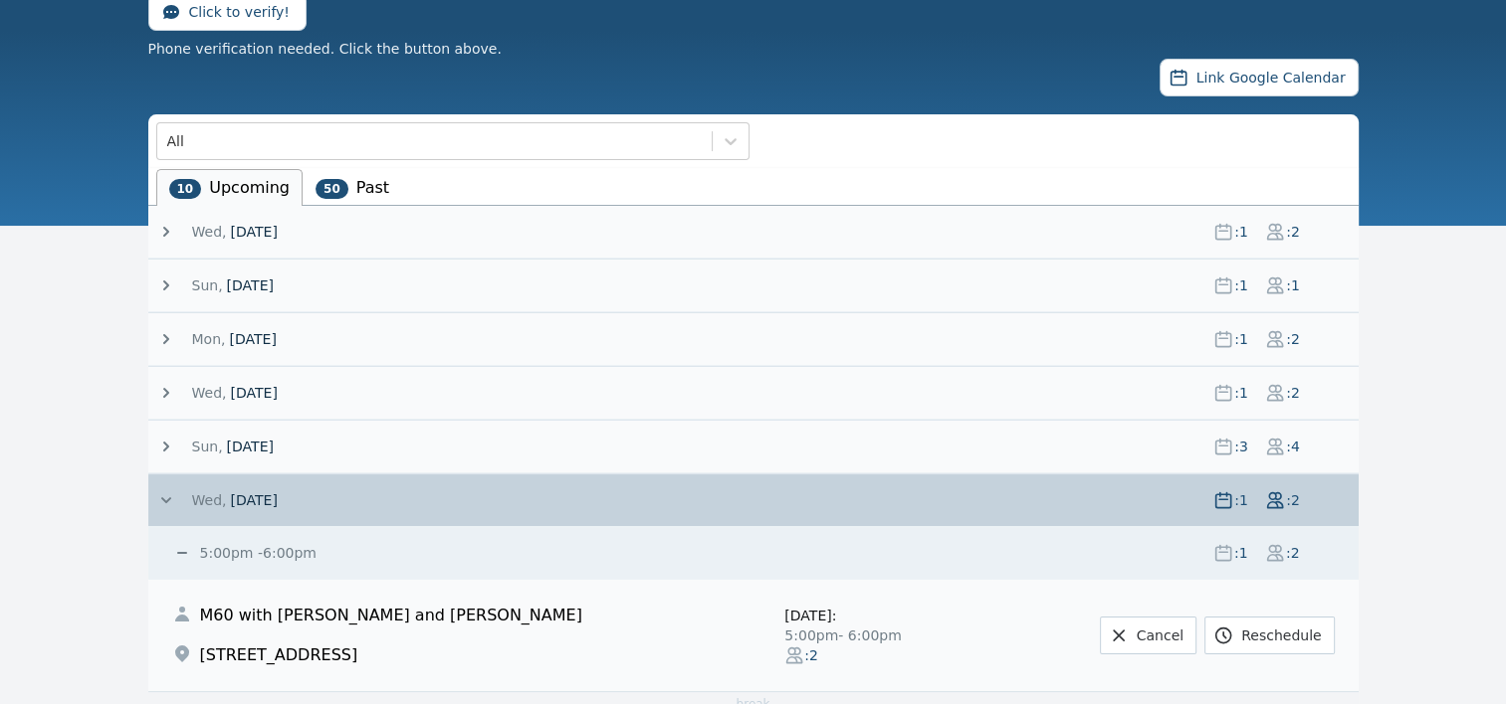
click at [163, 498] on icon at bounding box center [166, 501] width 10 height 6
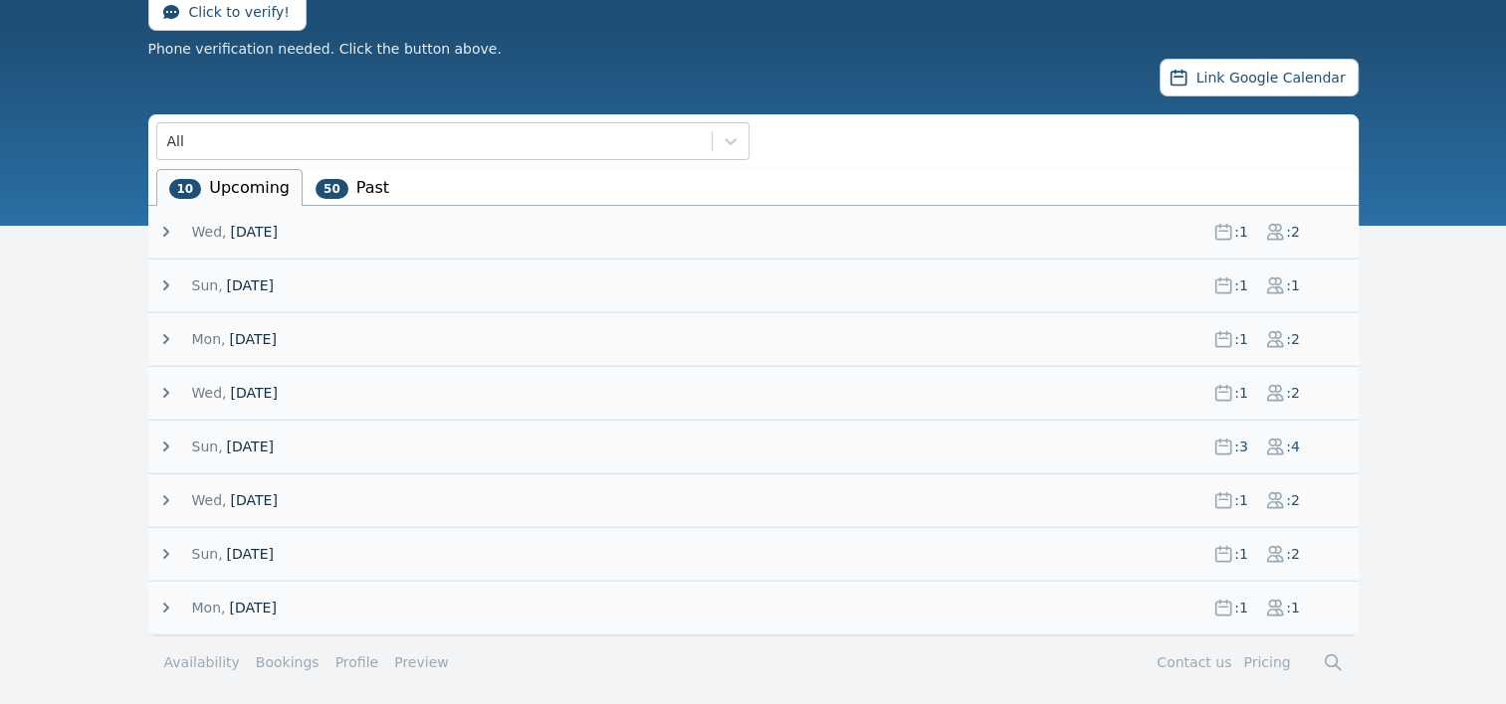
click at [165, 553] on icon at bounding box center [166, 554] width 6 height 10
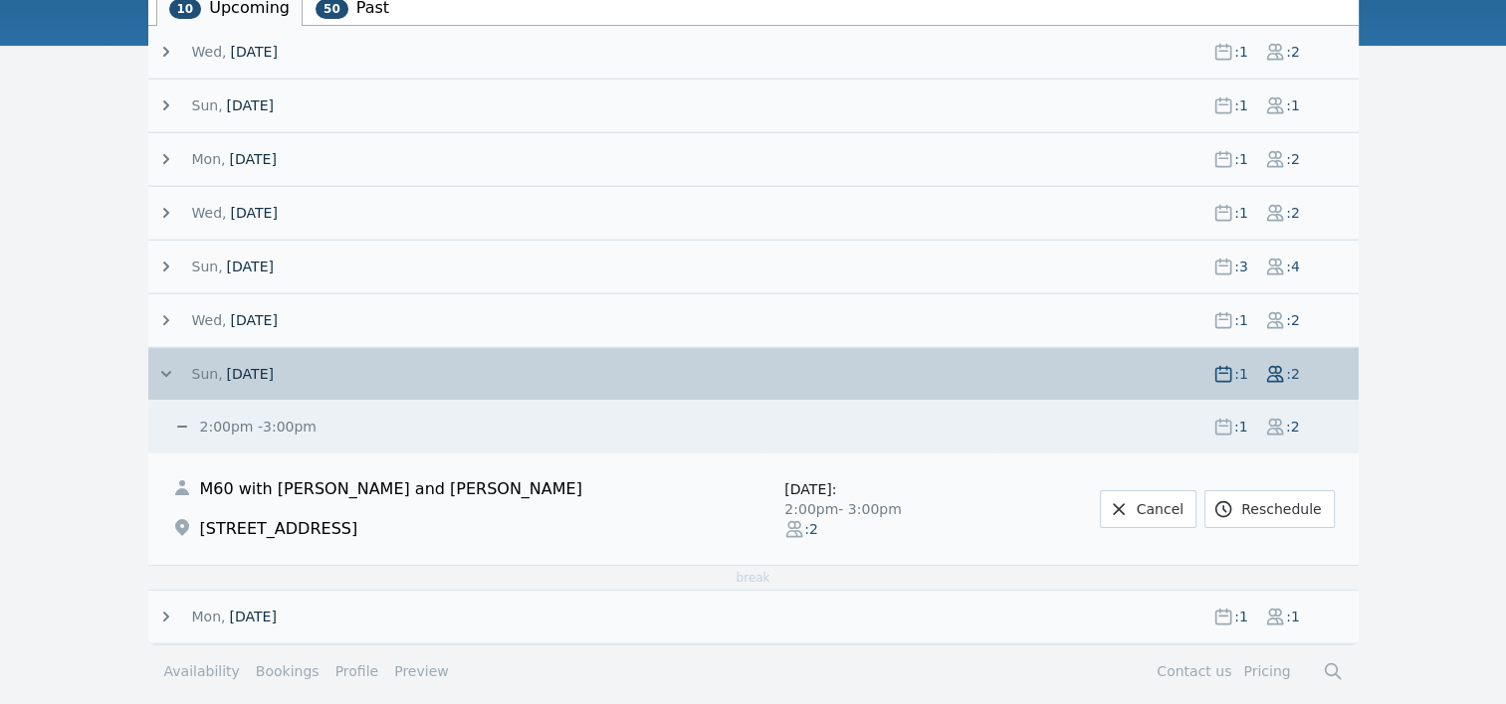
scroll to position [345, 0]
click at [163, 366] on icon at bounding box center [166, 372] width 20 height 20
